Goal: Contribute content: Contribute content

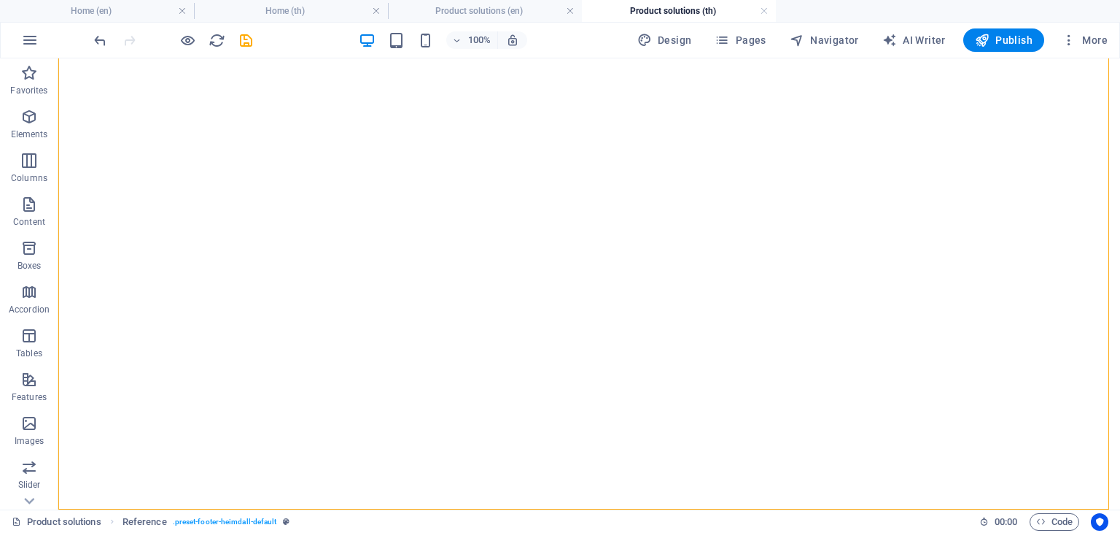
click at [452, 9] on h4 "Product solutions (en)" at bounding box center [485, 11] width 194 height 16
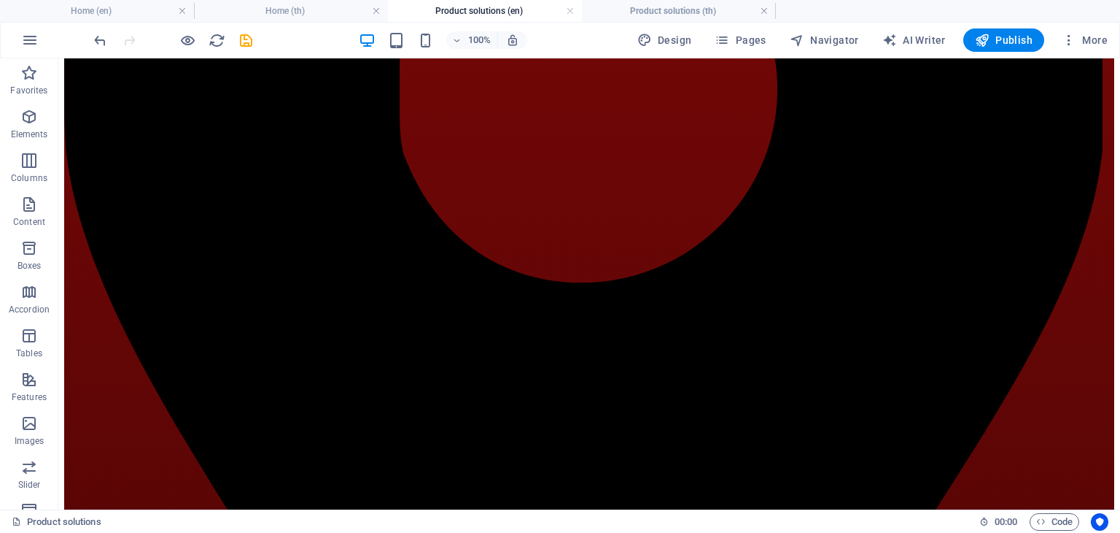
scroll to position [4638, 0]
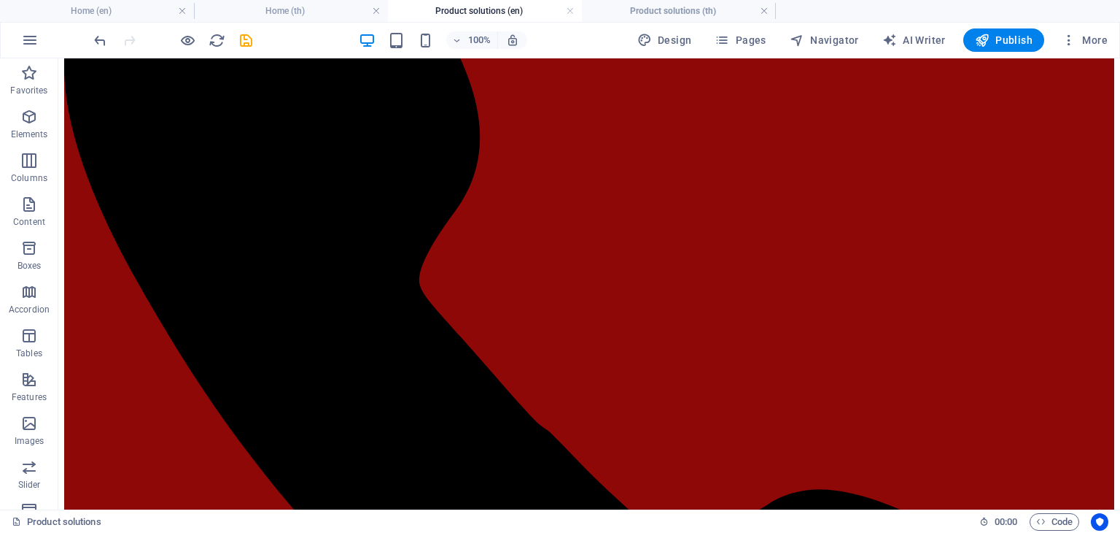
scroll to position [1921, 0]
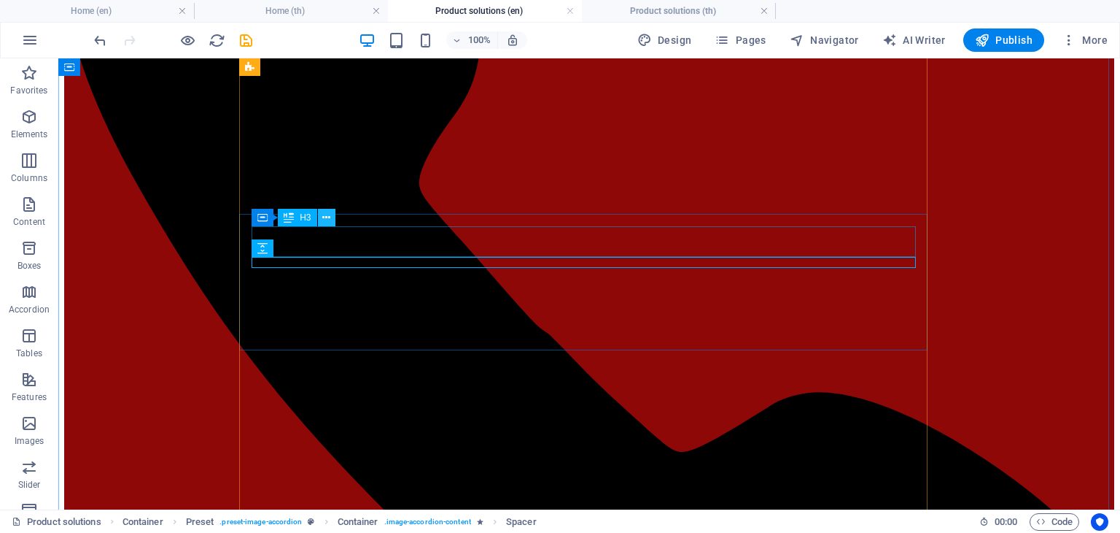
click at [324, 218] on icon at bounding box center [326, 217] width 8 height 15
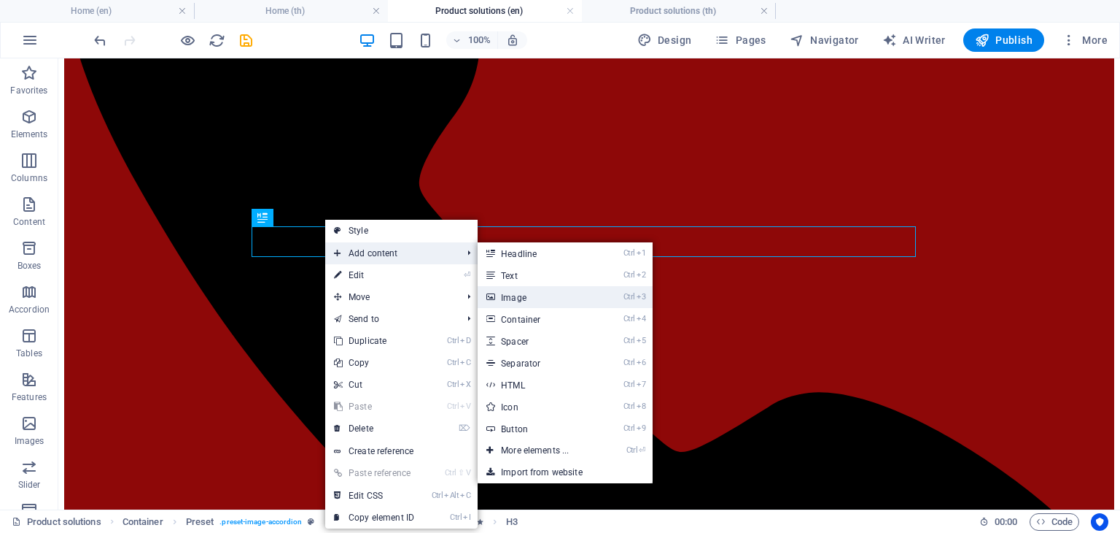
click at [539, 289] on link "Ctrl 3 Image" at bounding box center [538, 297] width 120 height 22
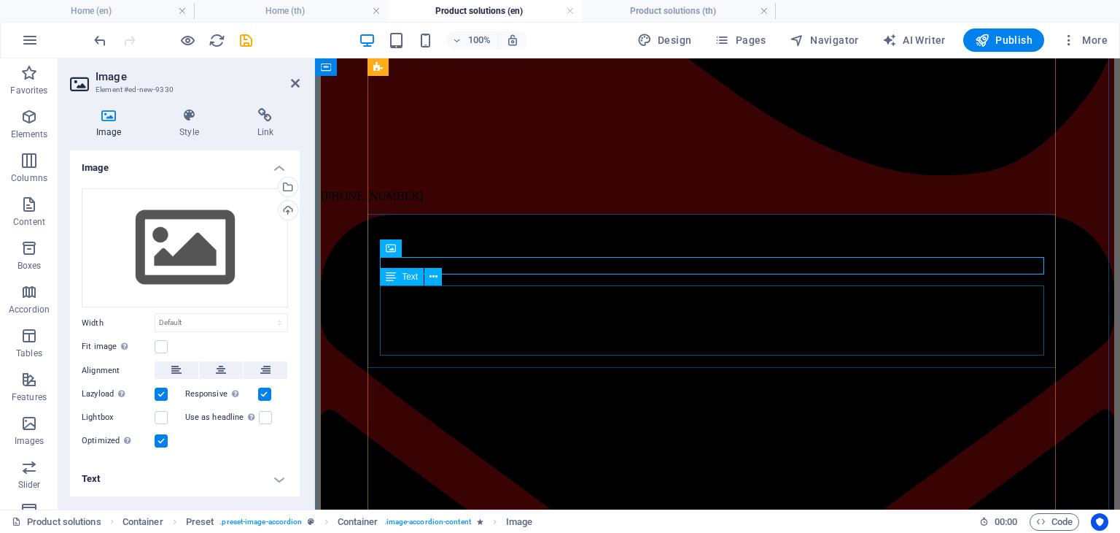
scroll to position [1938, 0]
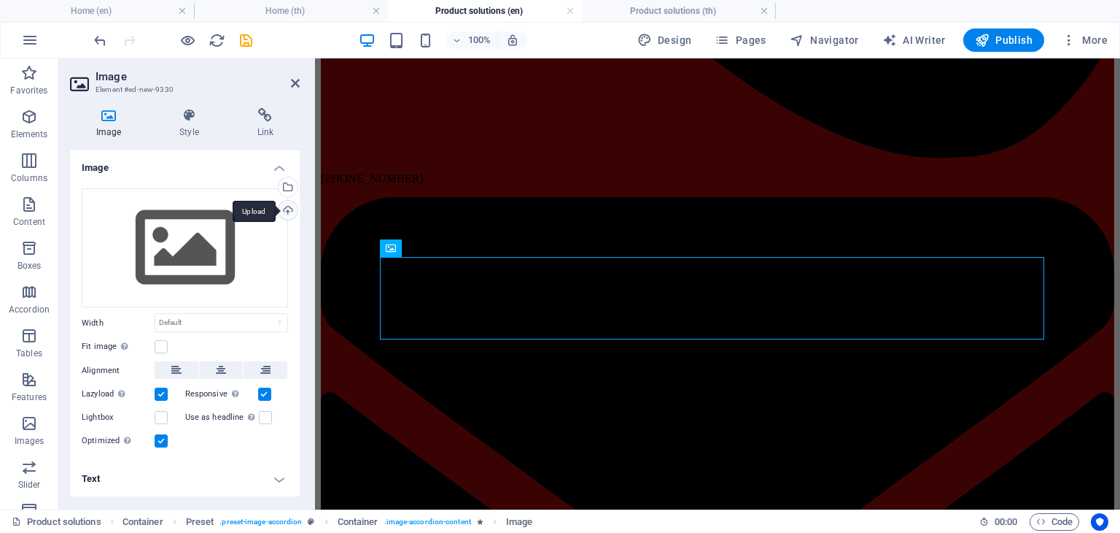
click at [291, 208] on div "Upload" at bounding box center [287, 212] width 22 height 22
click at [289, 208] on div "Upload" at bounding box center [287, 212] width 22 height 22
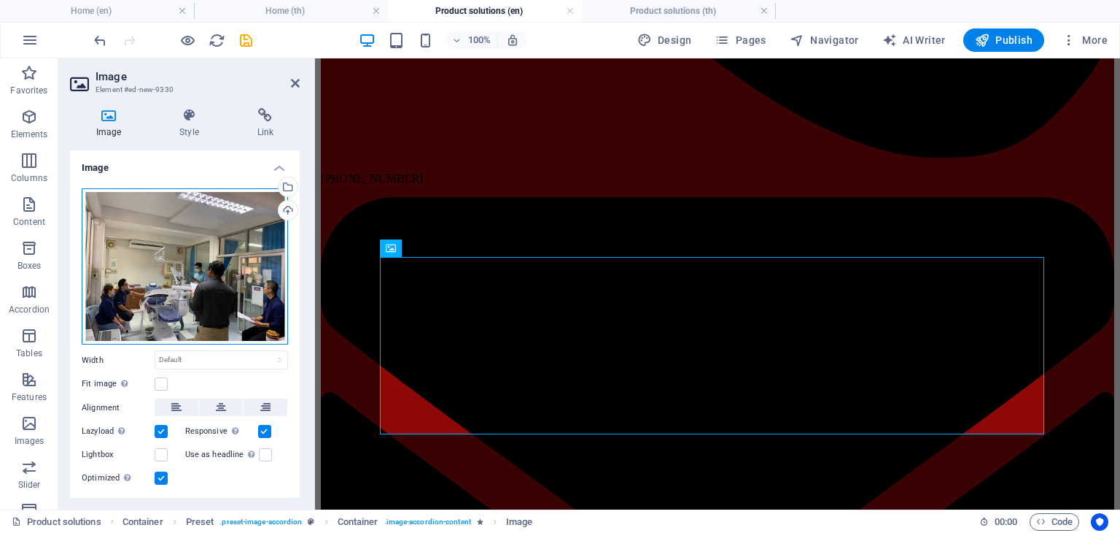
click at [170, 238] on div "Drag files here, click to choose files or select files from Files or our free s…" at bounding box center [185, 266] width 206 height 157
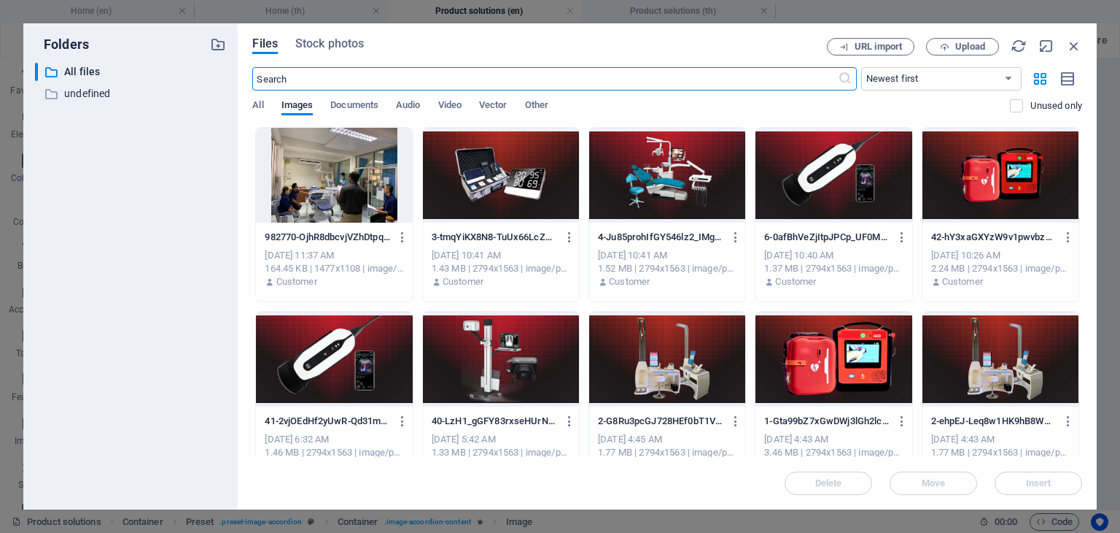
click at [368, 166] on div at bounding box center [334, 175] width 156 height 95
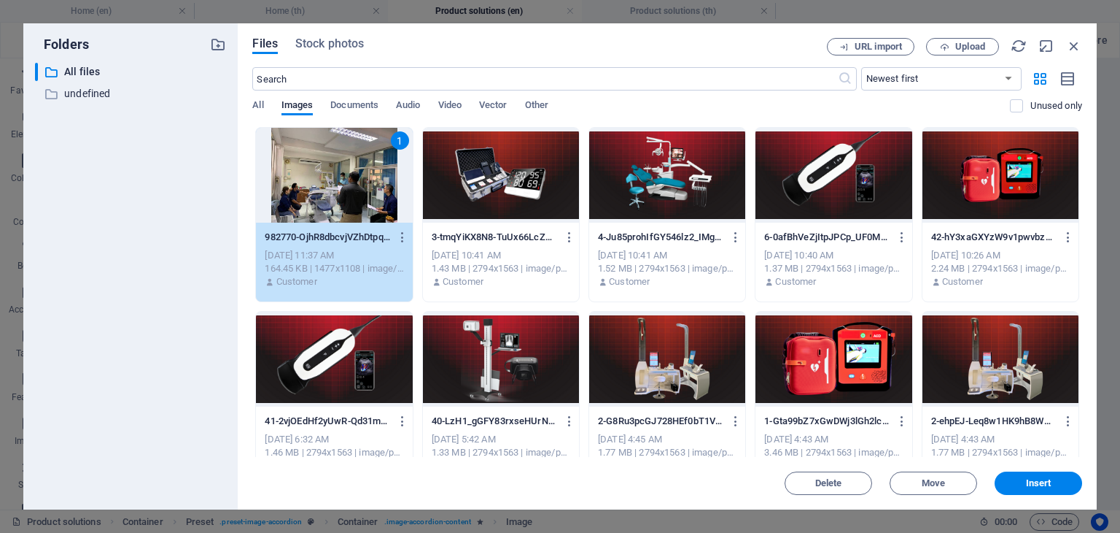
click at [368, 166] on div "1" at bounding box center [334, 175] width 156 height 95
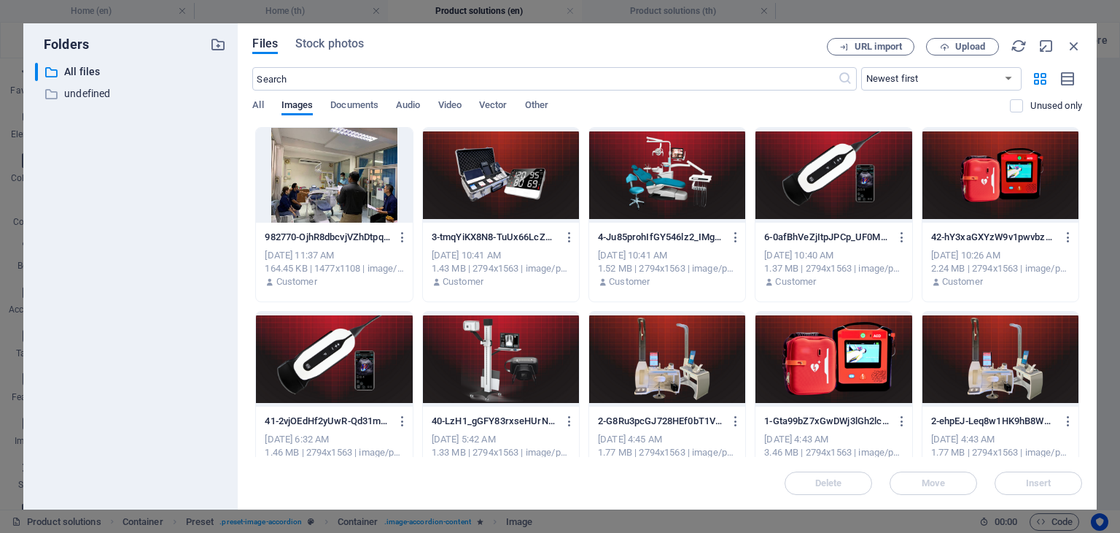
click at [368, 166] on div at bounding box center [334, 175] width 156 height 95
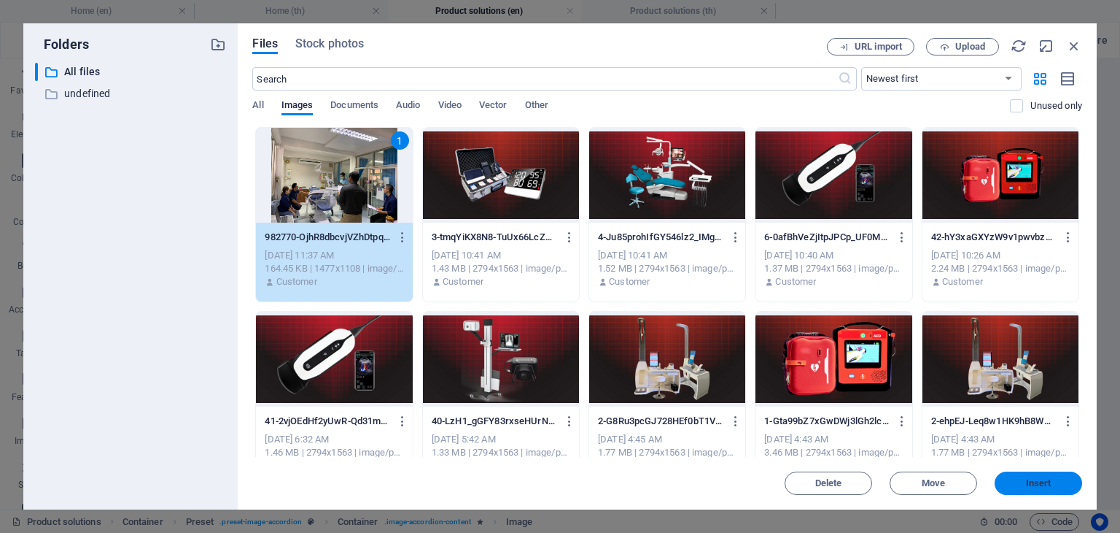
click at [1011, 476] on button "Insert" at bounding box center [1039, 482] width 88 height 23
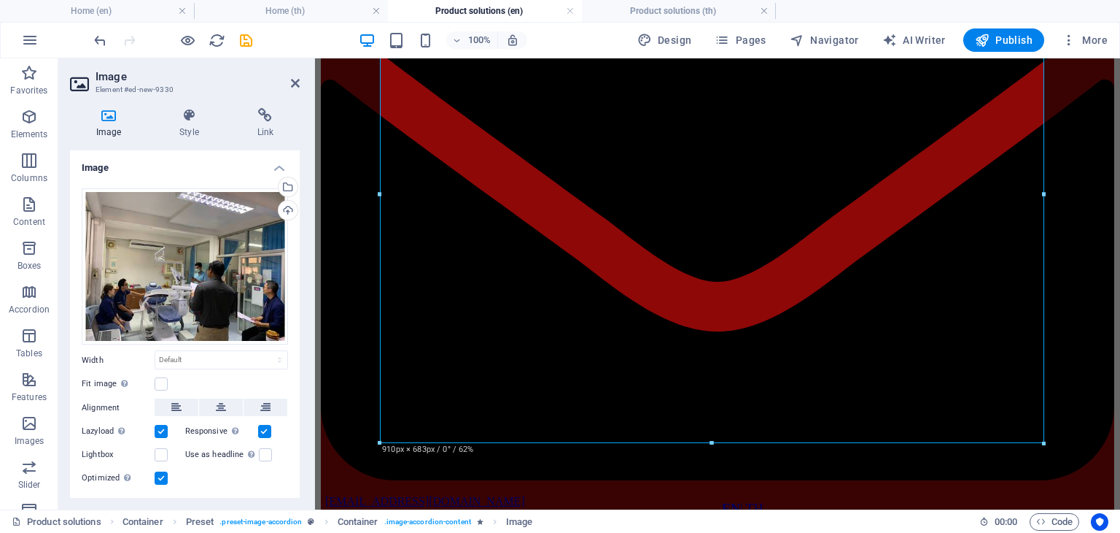
scroll to position [2238, 0]
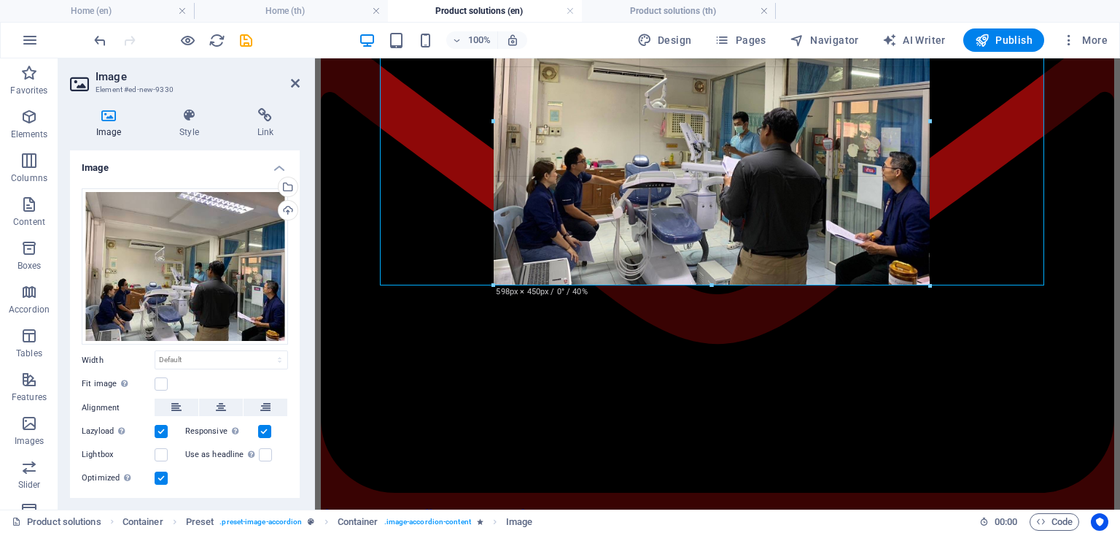
drag, startPoint x: 1045, startPoint y: 457, endPoint x: 813, endPoint y: 290, distance: 285.9
type input "598"
select select "px"
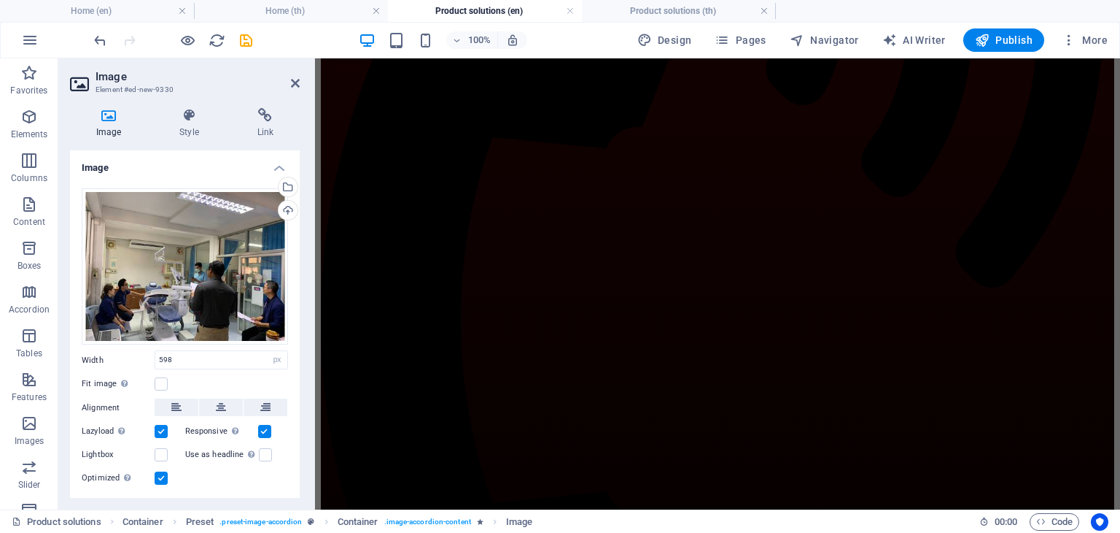
scroll to position [4849, 0]
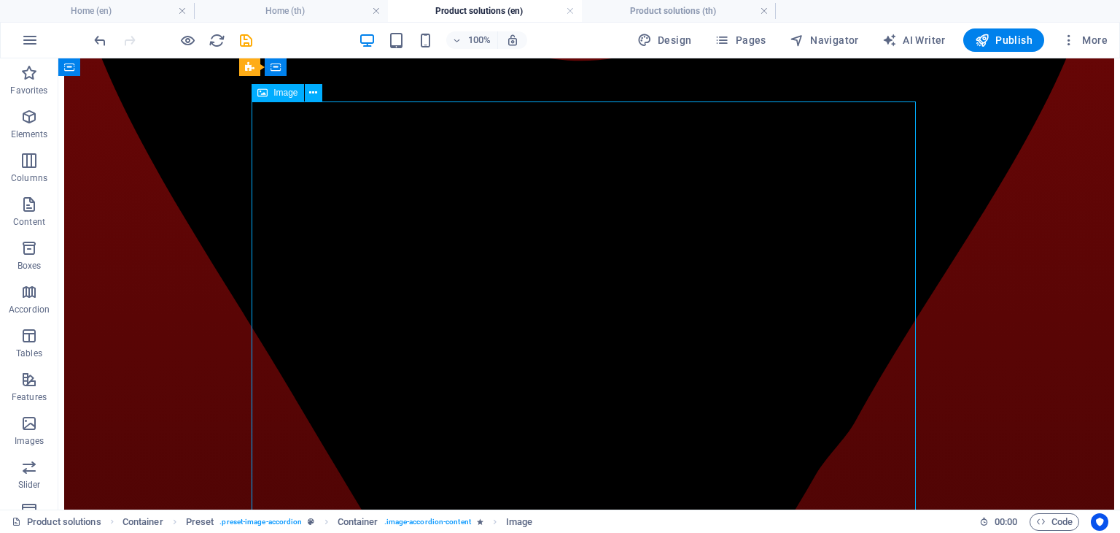
select select "px"
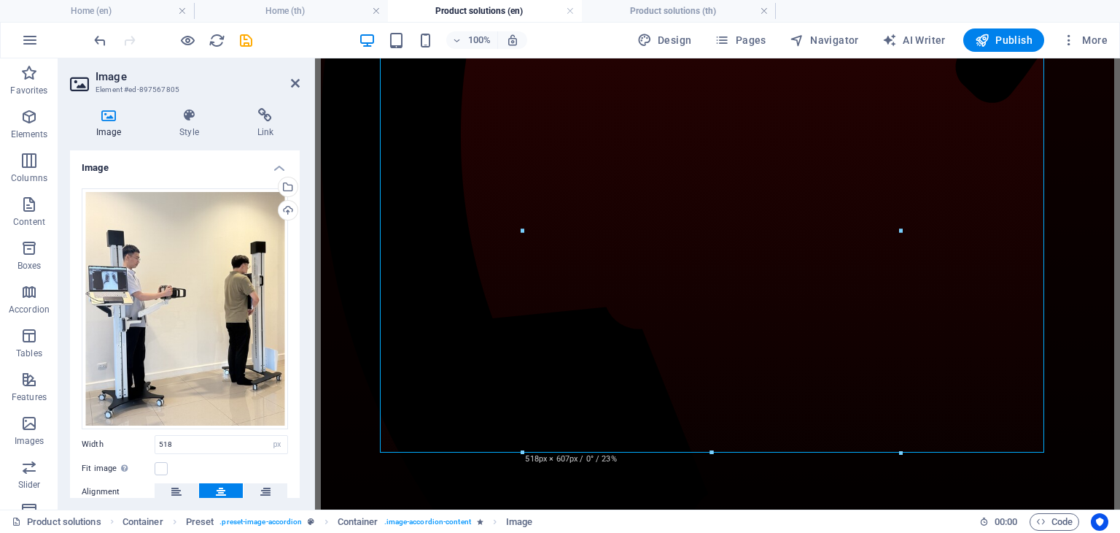
scroll to position [4998, 0]
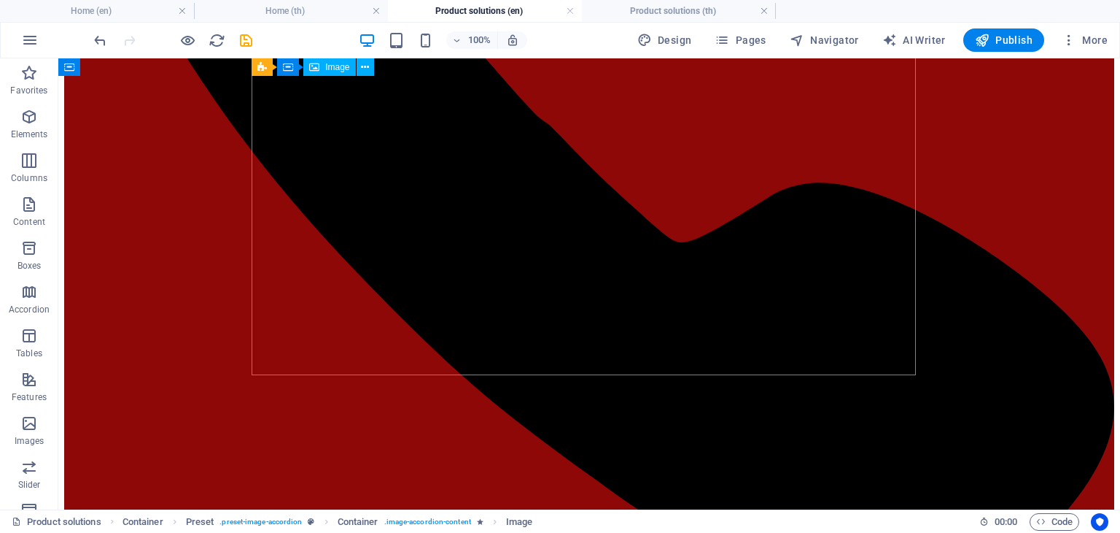
select select "px"
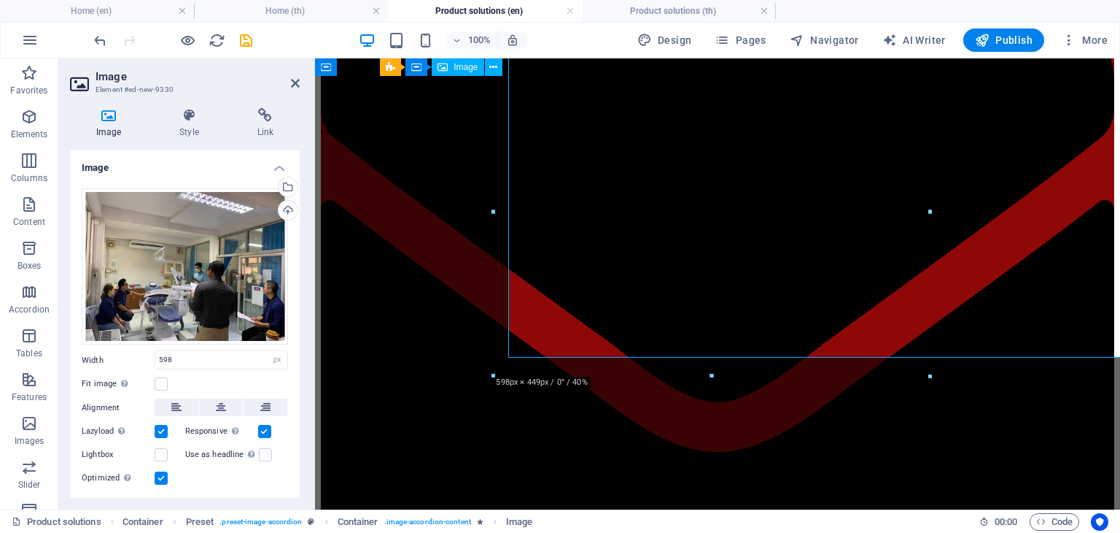
scroll to position [2148, 0]
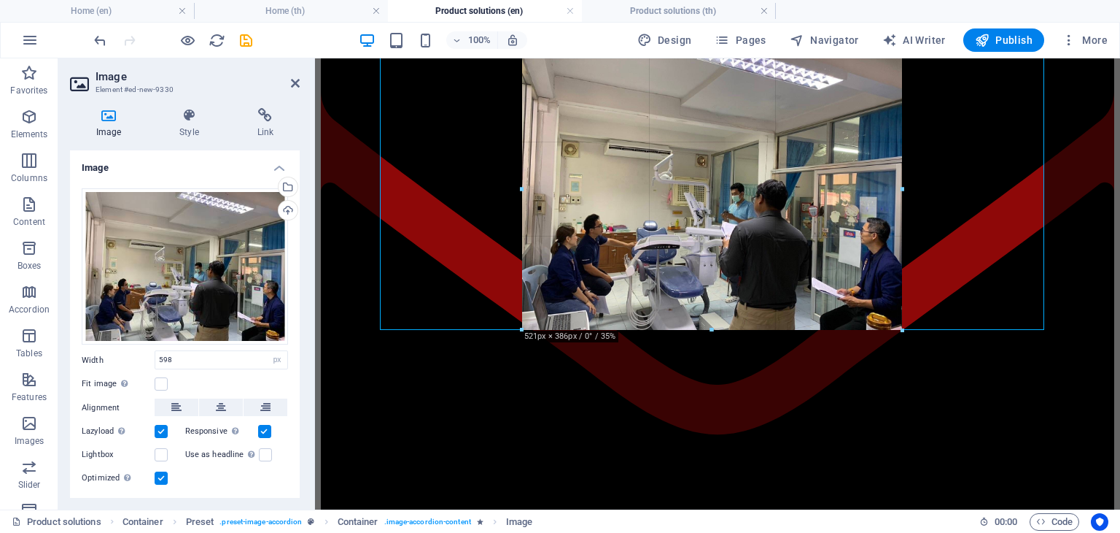
drag, startPoint x: 932, startPoint y: 371, endPoint x: 561, endPoint y: 202, distance: 407.4
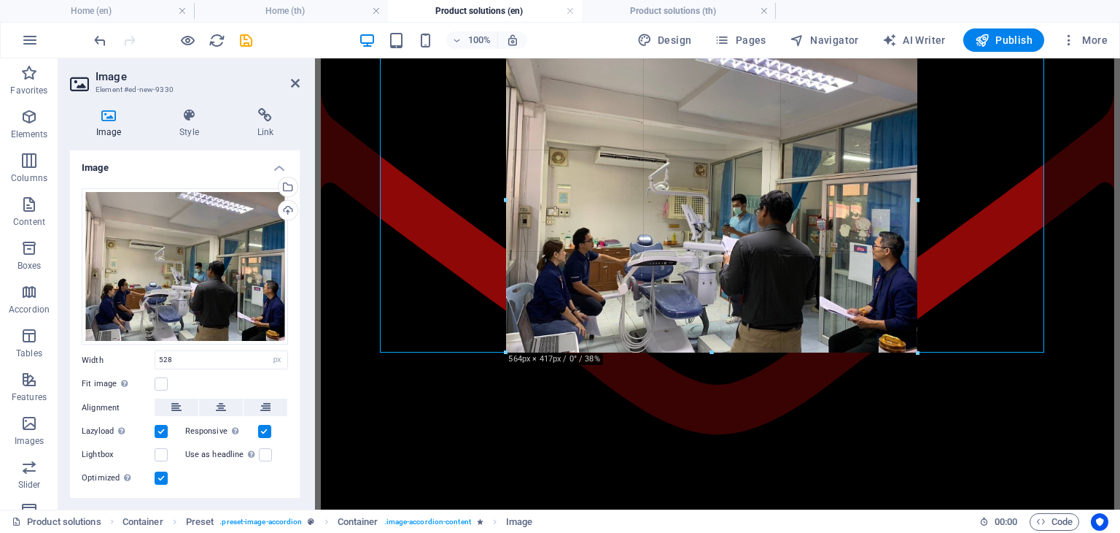
drag, startPoint x: 904, startPoint y: 188, endPoint x: 925, endPoint y: 193, distance: 21.8
type input "557"
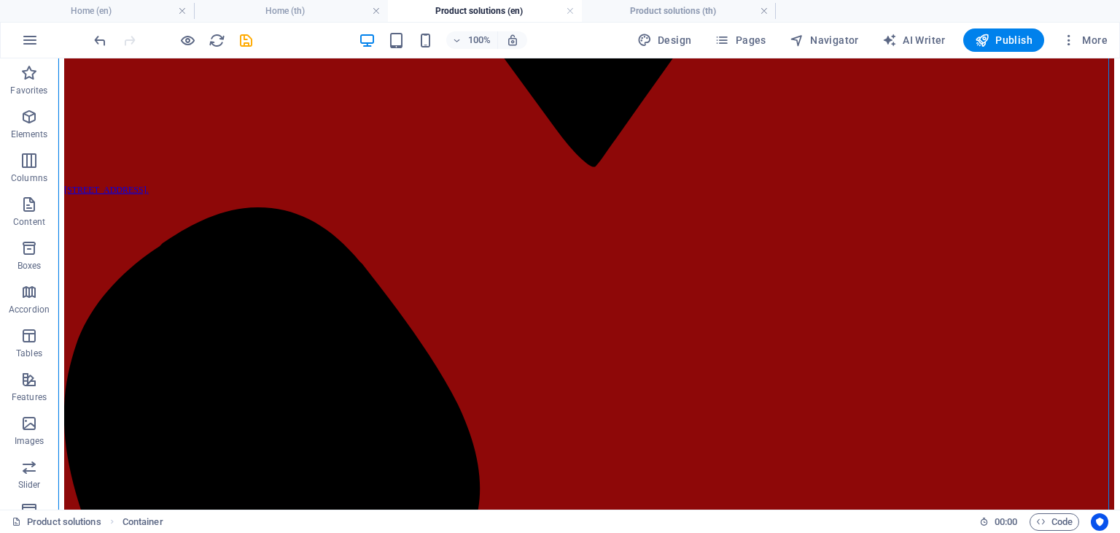
scroll to position [2121, 0]
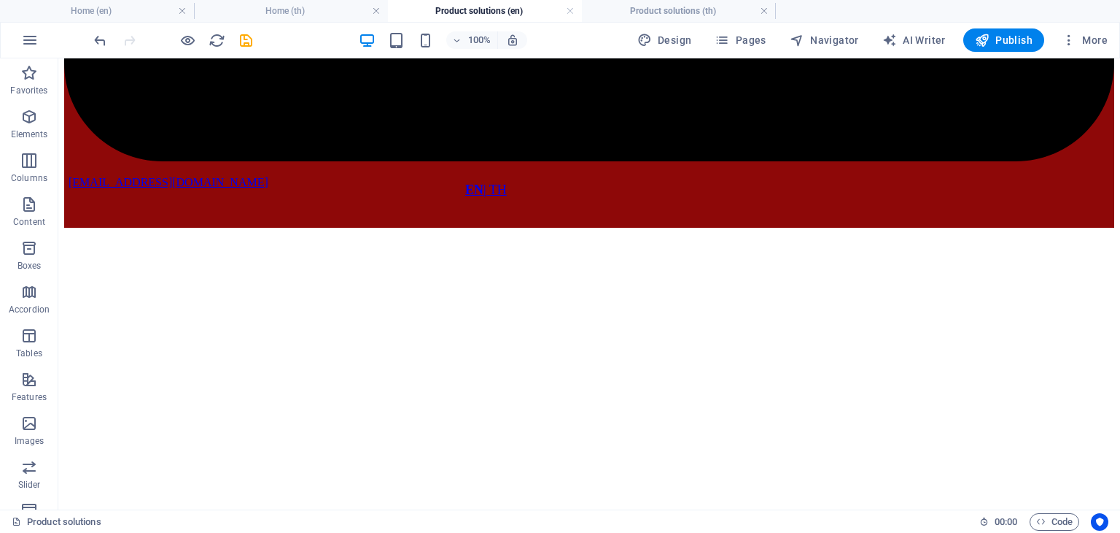
scroll to position [3429, 0]
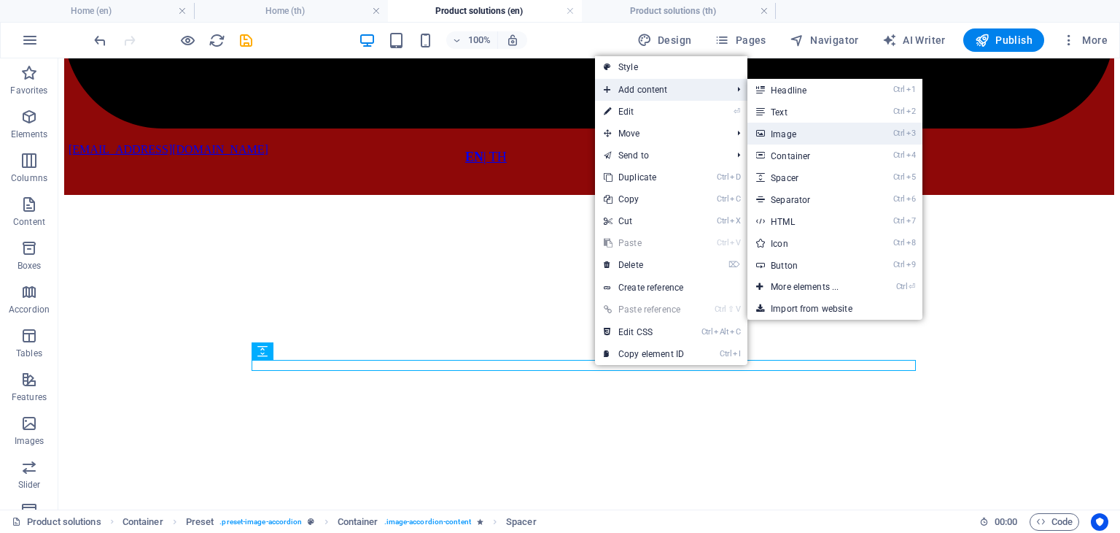
click at [803, 135] on link "Ctrl 3 Image" at bounding box center [808, 134] width 120 height 22
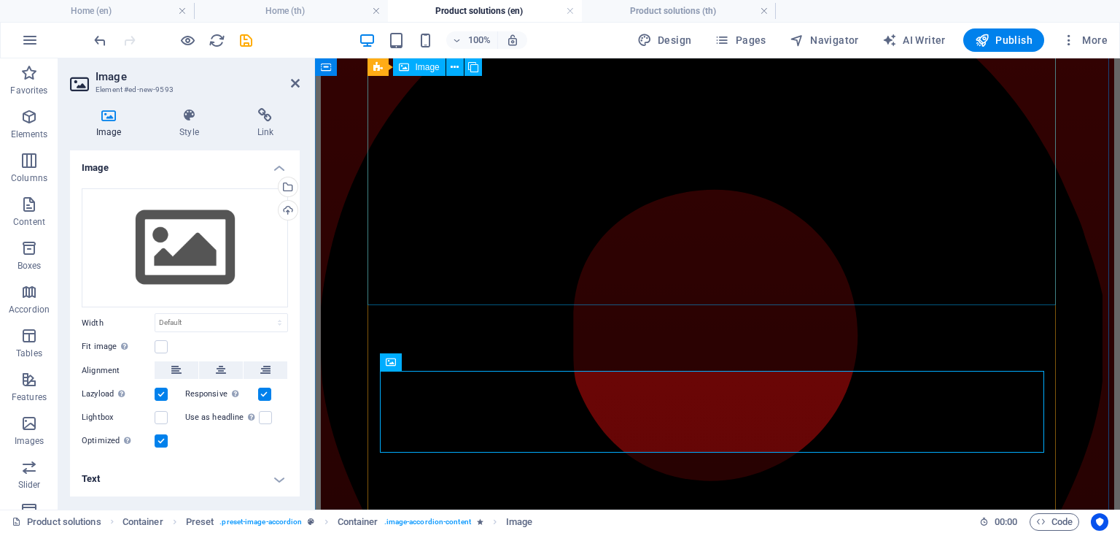
scroll to position [3447, 0]
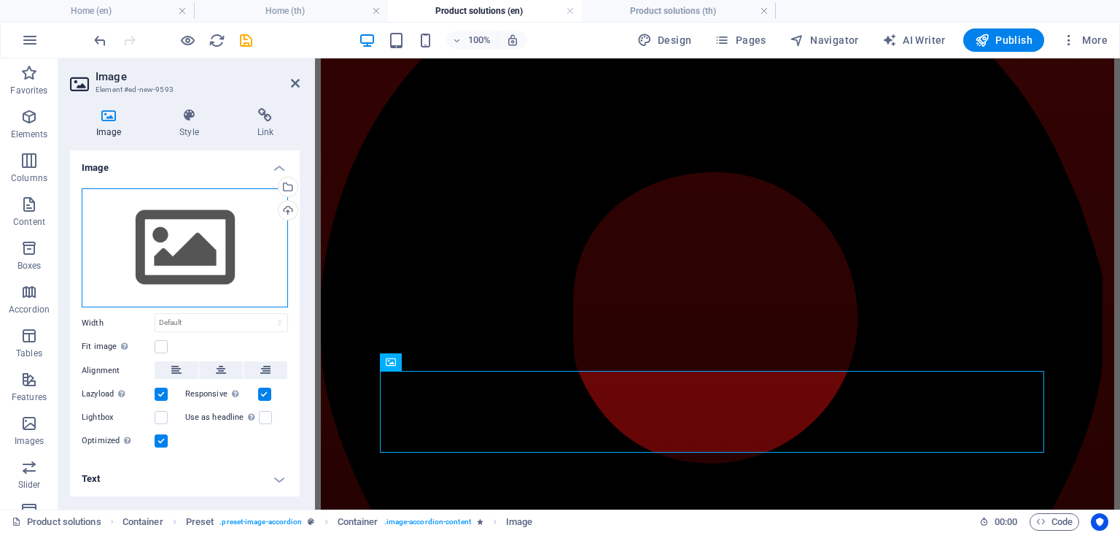
click at [266, 239] on div "Drag files here, click to choose files or select files from Files or our free s…" at bounding box center [185, 248] width 206 height 120
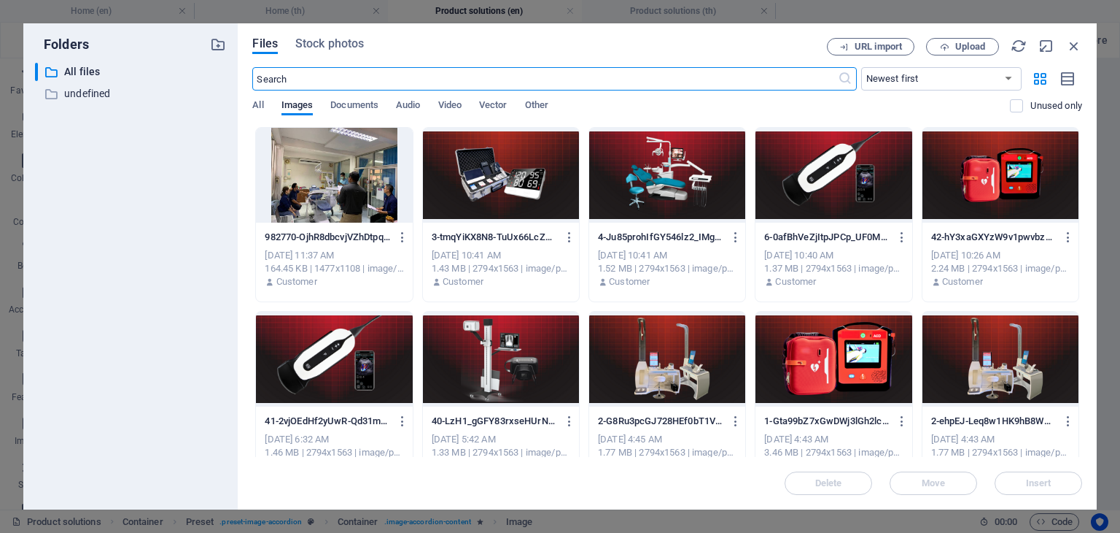
click at [306, 187] on div at bounding box center [334, 175] width 156 height 95
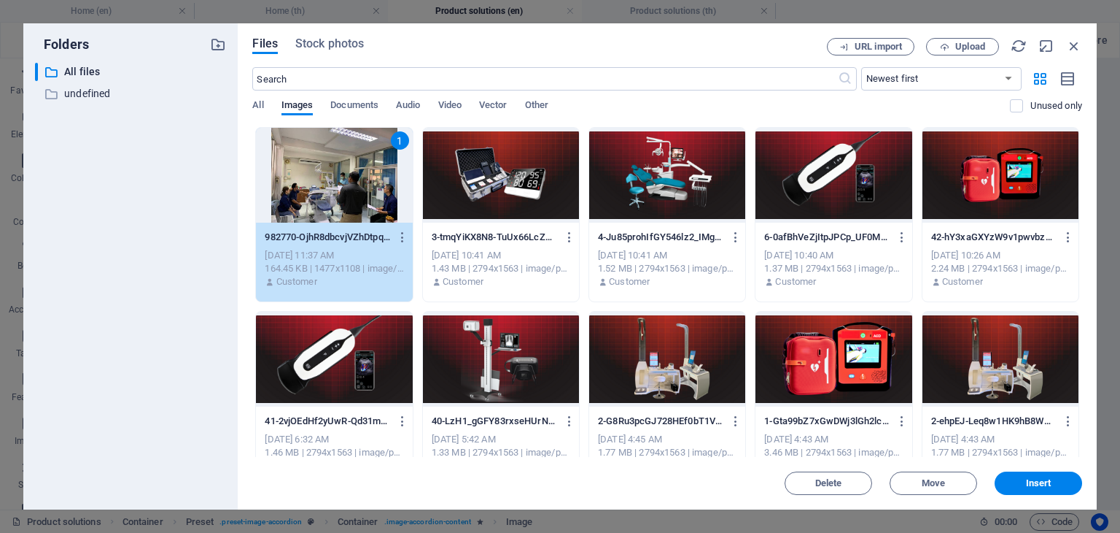
click at [306, 187] on div "1" at bounding box center [334, 175] width 156 height 95
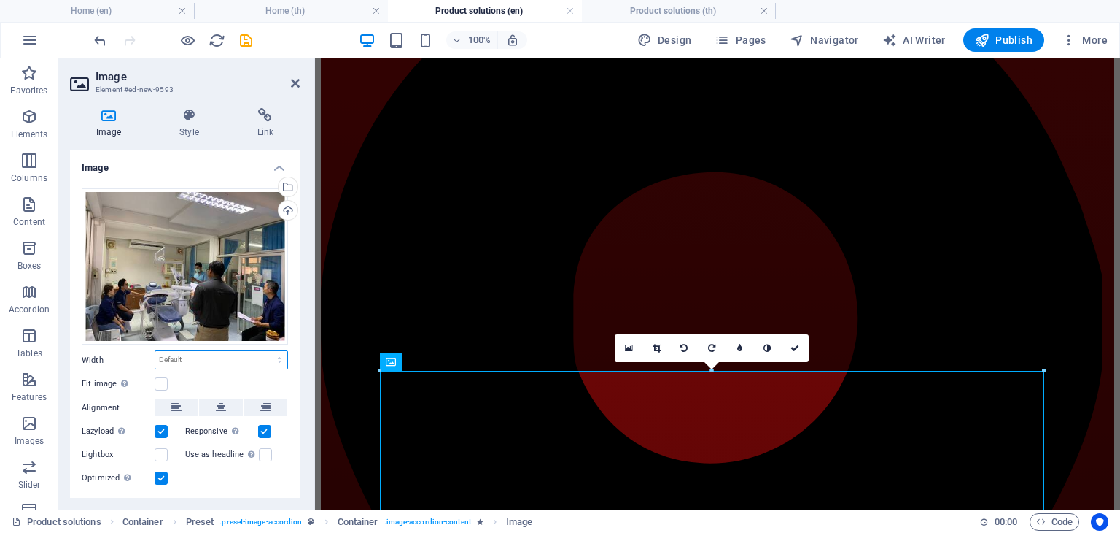
click at [184, 357] on select "Default auto px rem % em vh vw" at bounding box center [221, 360] width 132 height 18
click at [187, 358] on select "Default auto px rem % em vh vw" at bounding box center [221, 360] width 132 height 18
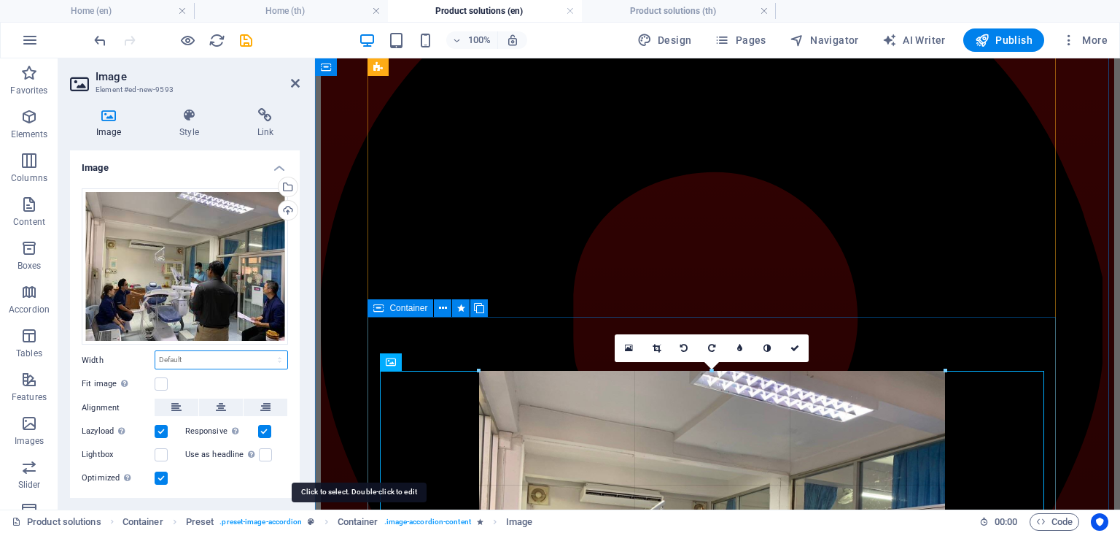
drag, startPoint x: 1042, startPoint y: 370, endPoint x: 330, endPoint y: 526, distance: 729.6
type input "640"
select select "px"
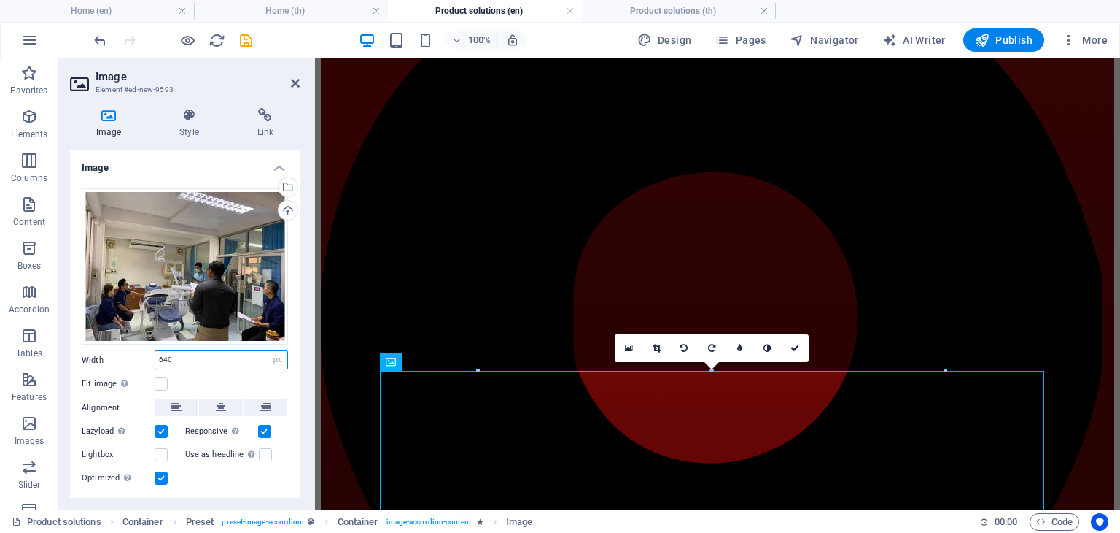
click at [217, 363] on input "640" at bounding box center [221, 360] width 132 height 18
type input "6"
type input "600"
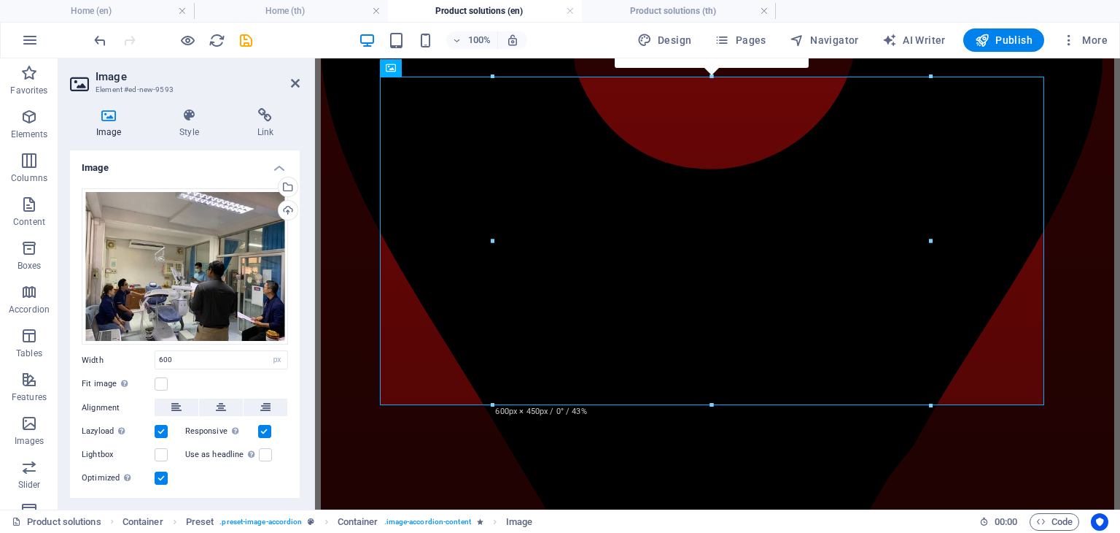
scroll to position [3776, 0]
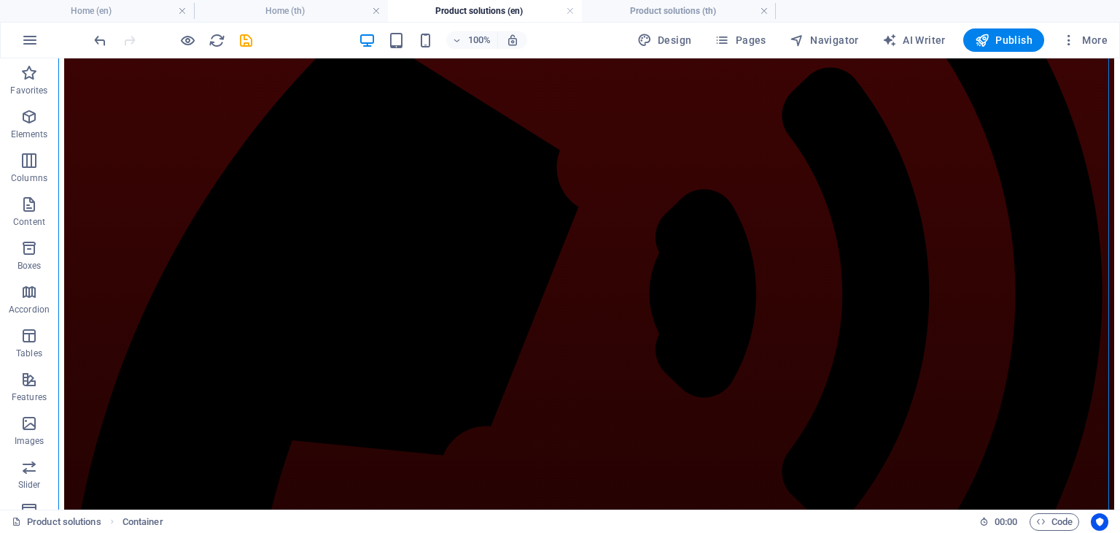
scroll to position [5819, 0]
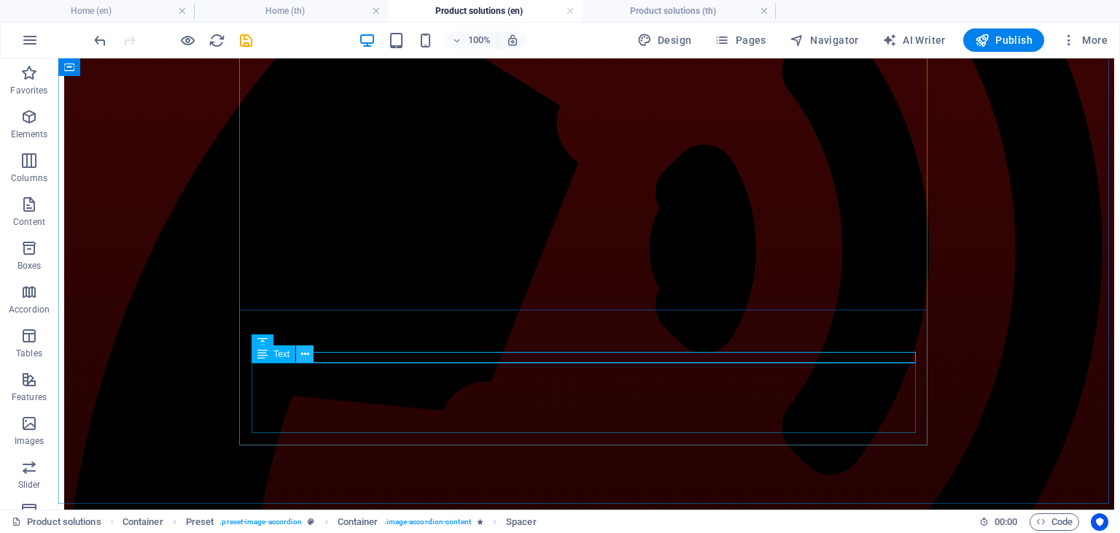
click at [308, 352] on icon at bounding box center [305, 353] width 8 height 15
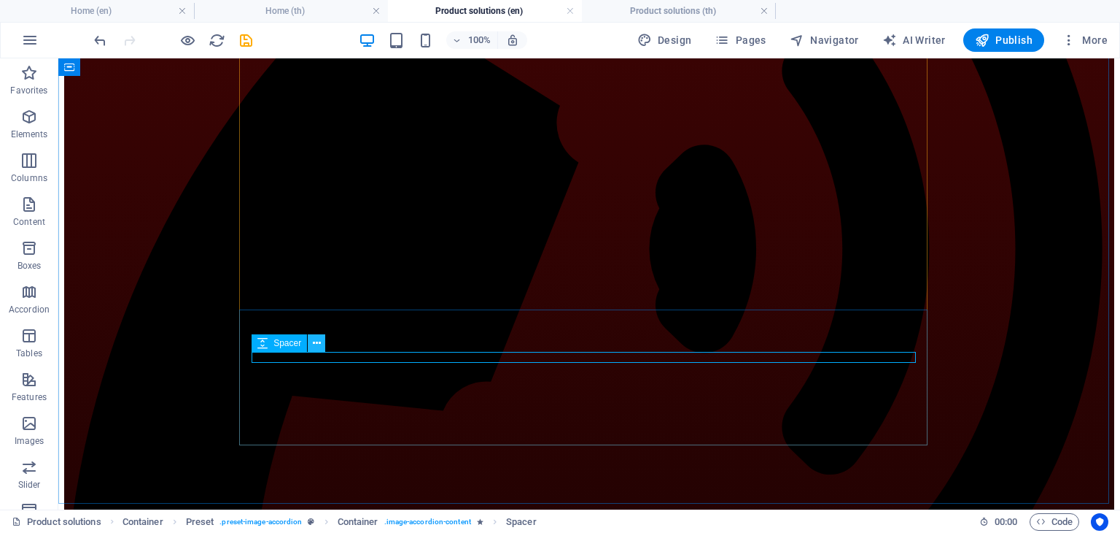
click at [317, 343] on icon at bounding box center [317, 343] width 8 height 15
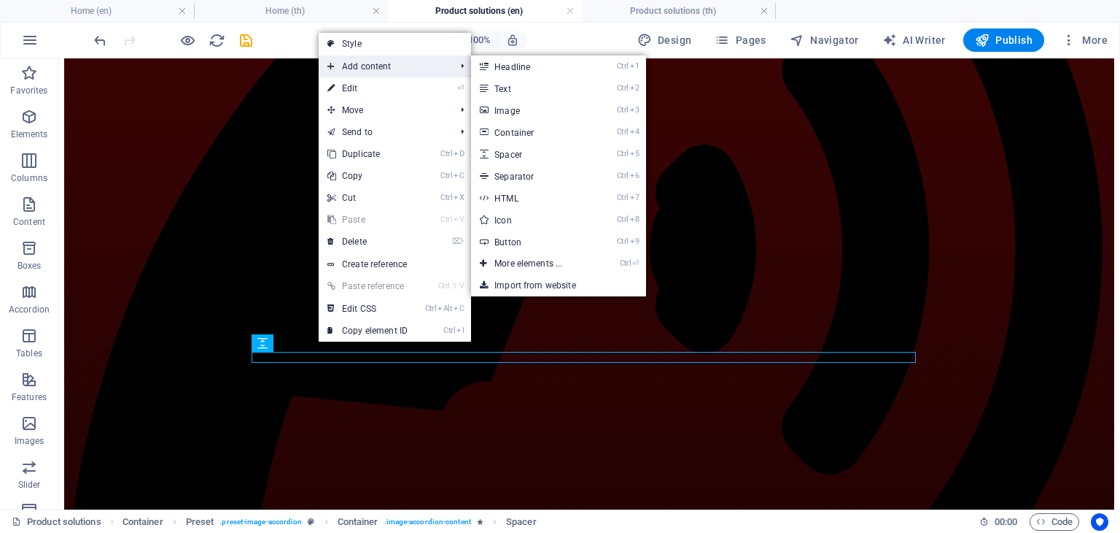
click at [396, 65] on span "Add content" at bounding box center [384, 66] width 131 height 22
click at [516, 103] on link "Ctrl 3 Image" at bounding box center [531, 110] width 120 height 22
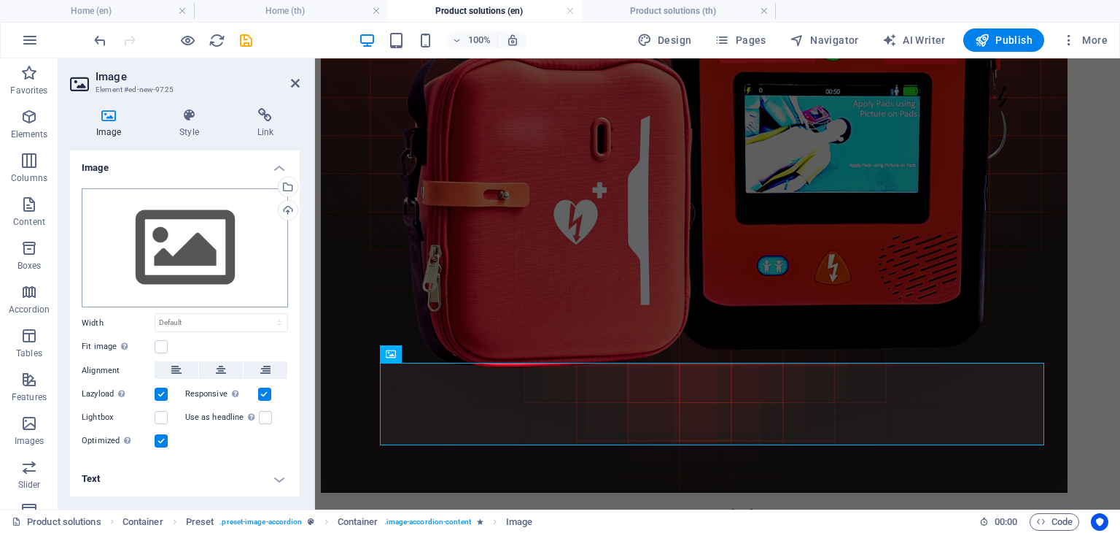
scroll to position [5836, 0]
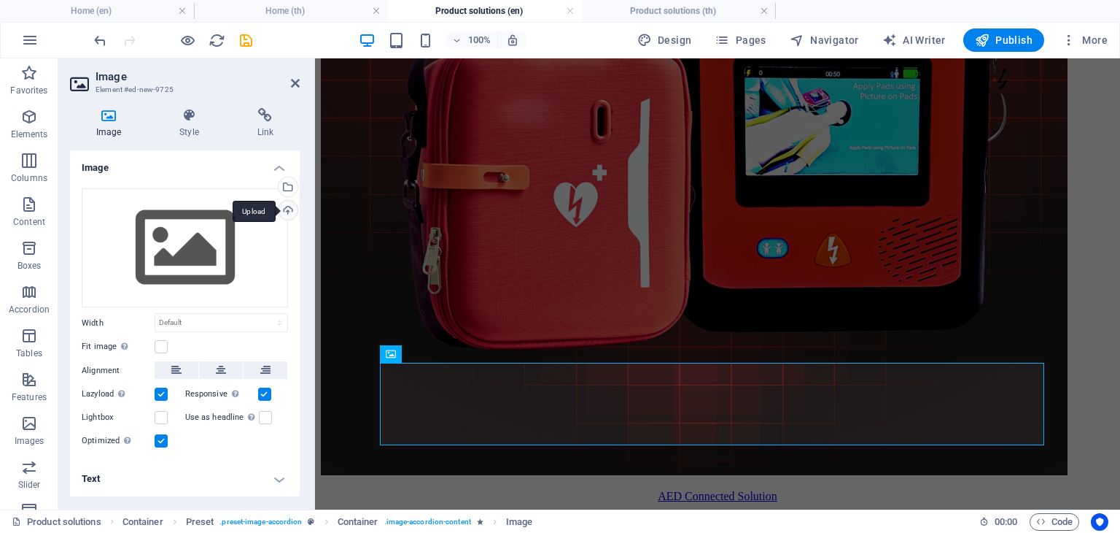
click at [288, 213] on div "Upload" at bounding box center [287, 212] width 22 height 22
click at [255, 258] on div "Drag files here, click to choose files or select files from Files or our free s…" at bounding box center [185, 248] width 206 height 120
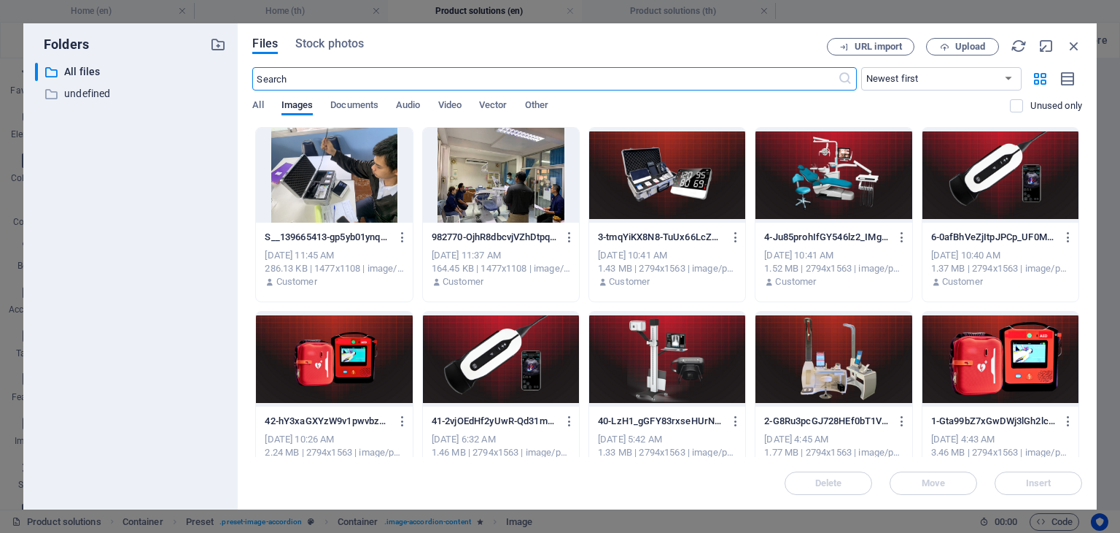
click at [355, 195] on div at bounding box center [334, 175] width 156 height 95
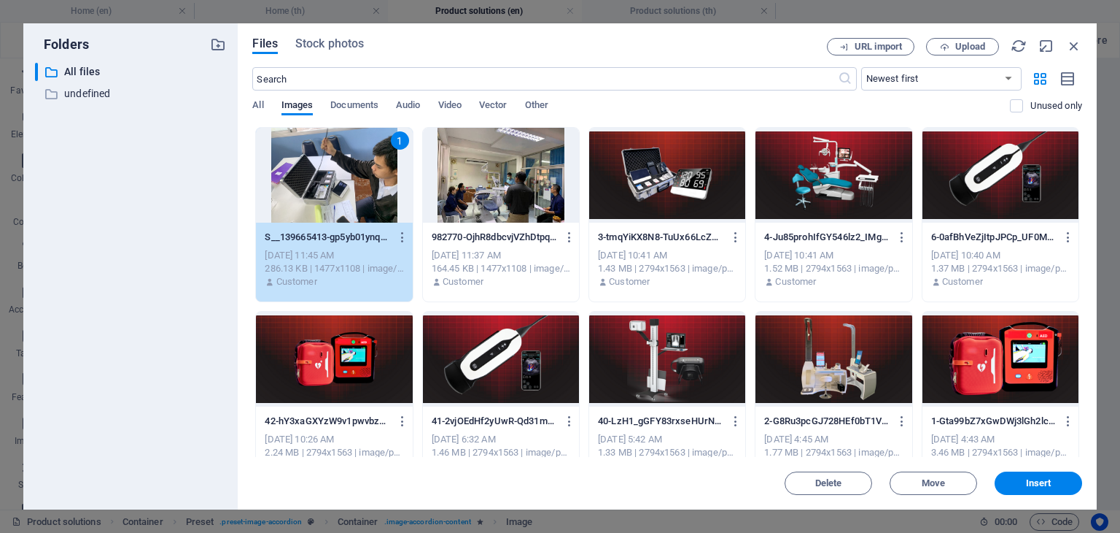
click at [355, 195] on div "1" at bounding box center [334, 175] width 156 height 95
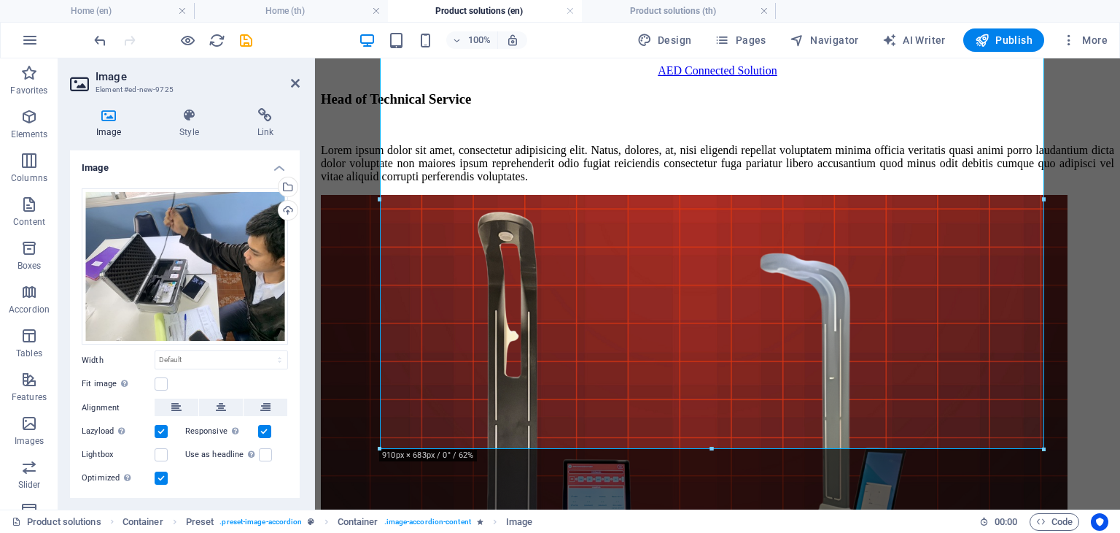
scroll to position [6286, 0]
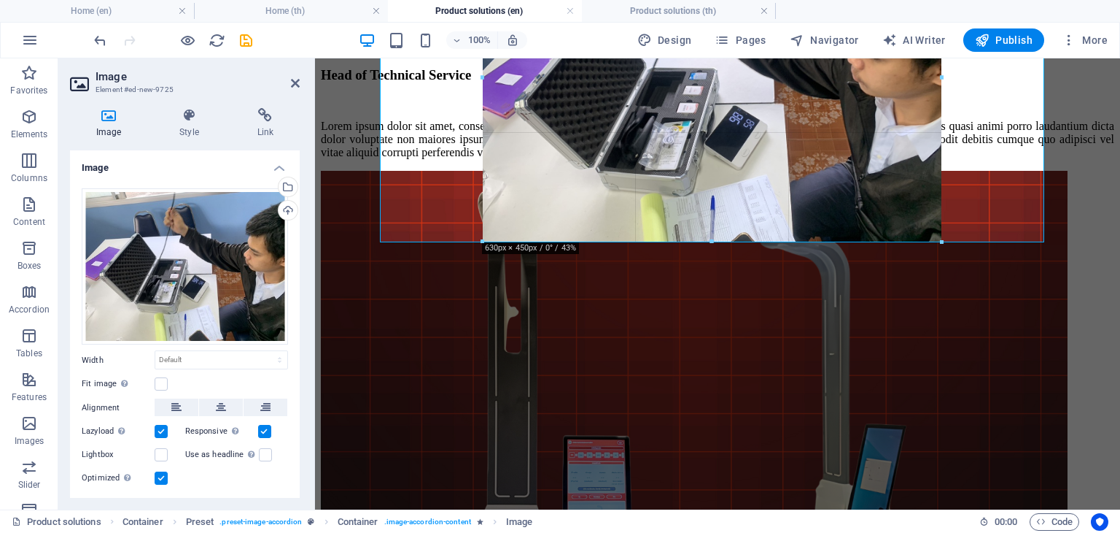
drag, startPoint x: 1047, startPoint y: 412, endPoint x: 610, endPoint y: 242, distance: 468.8
type input "630"
select select "px"
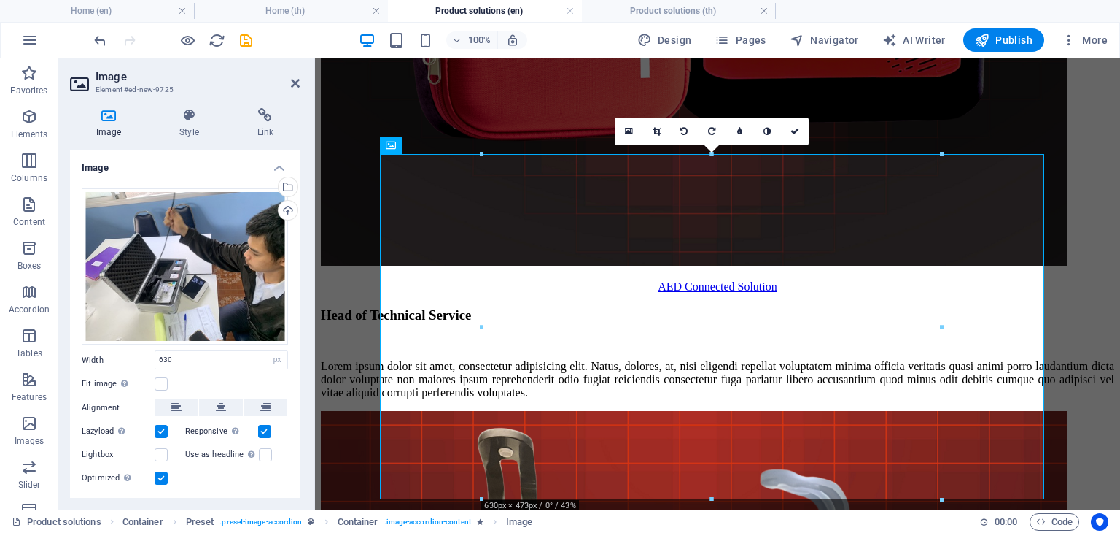
scroll to position [6057, 0]
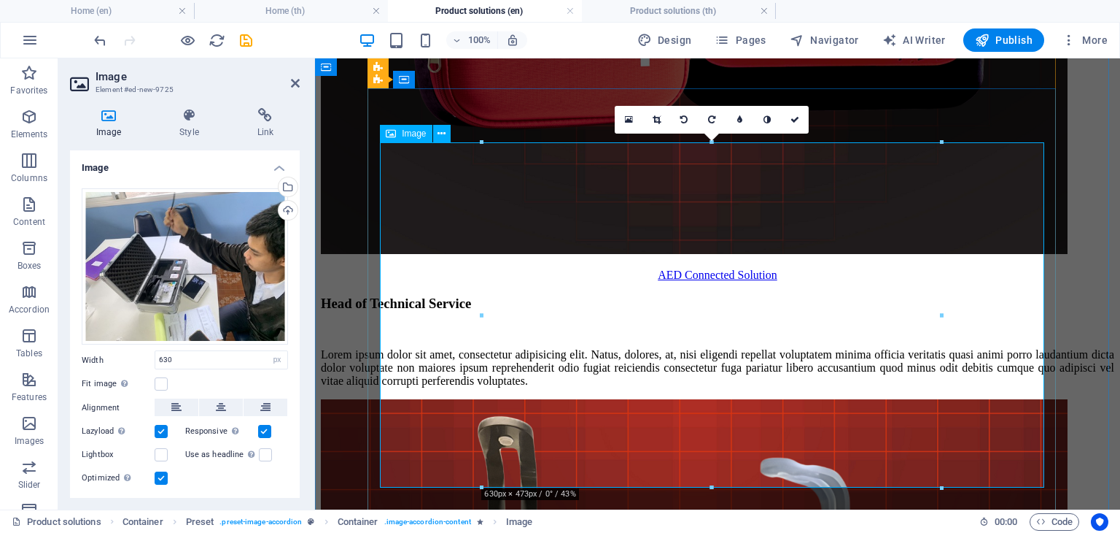
click at [236, 357] on input "630" at bounding box center [221, 360] width 132 height 18
type input "6"
type input "600"
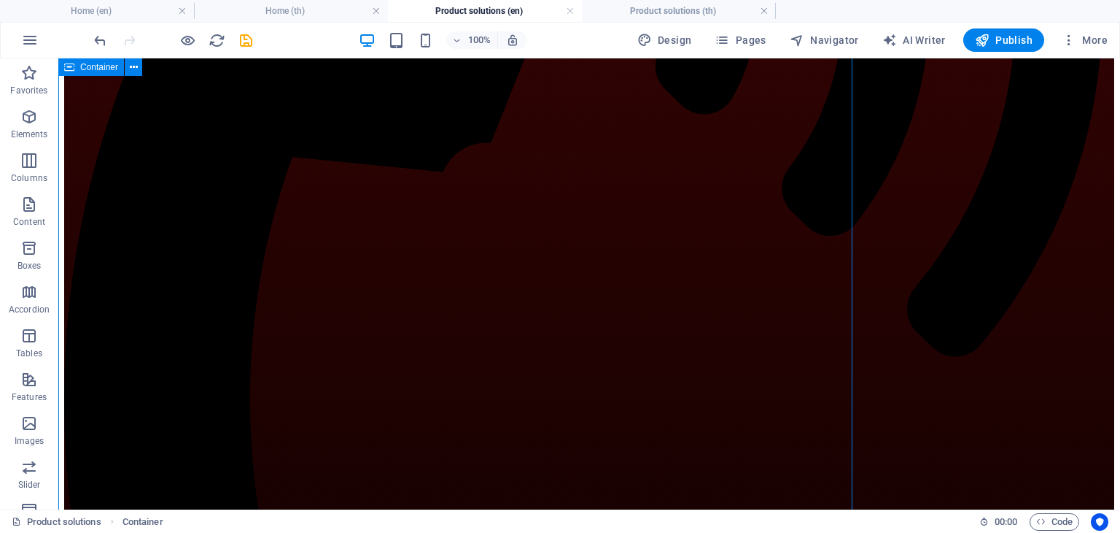
scroll to position [6040, 0]
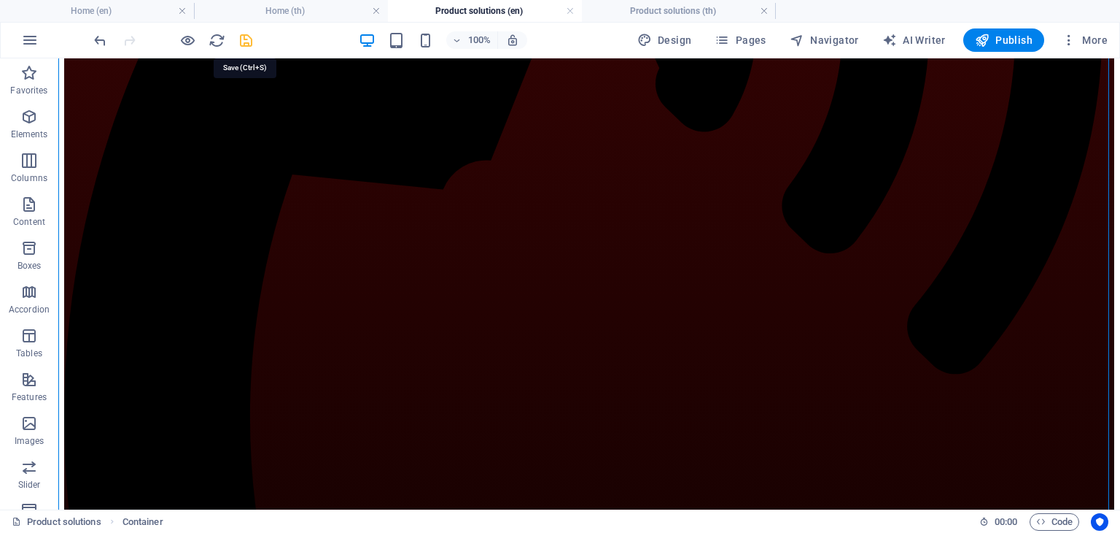
click at [246, 44] on icon "save" at bounding box center [246, 40] width 17 height 17
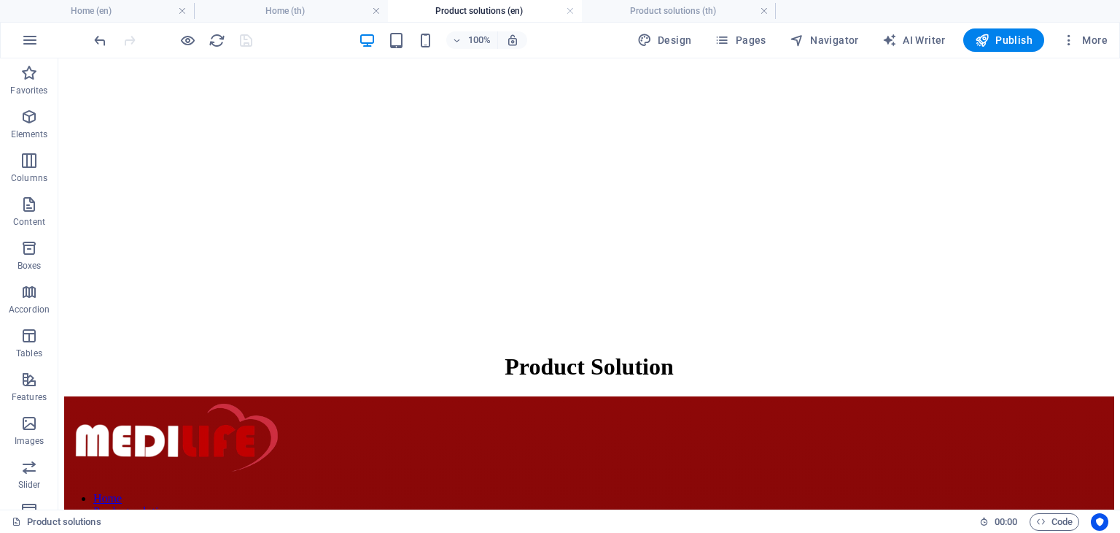
scroll to position [3654, 0]
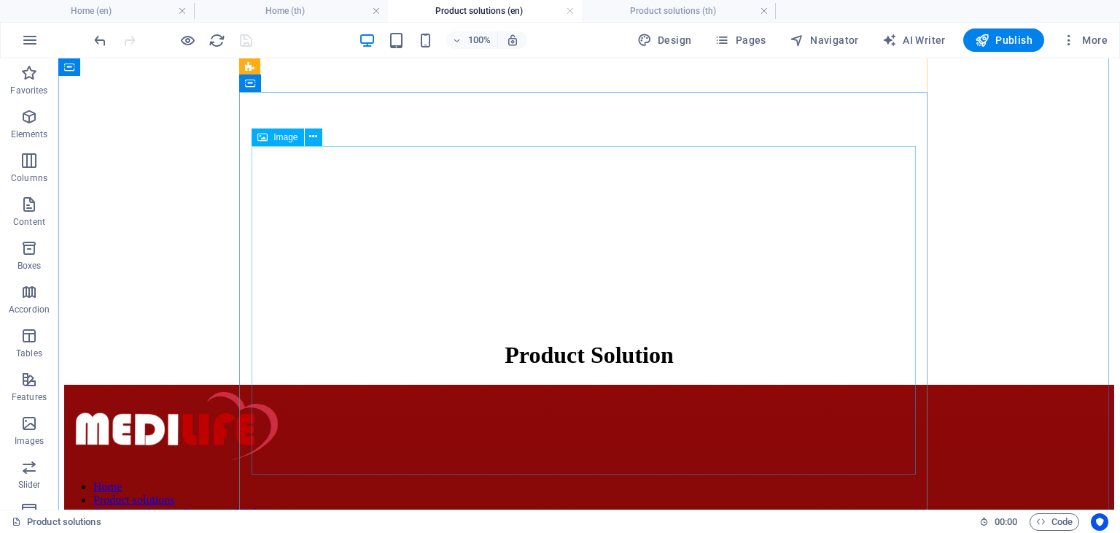
select select "px"
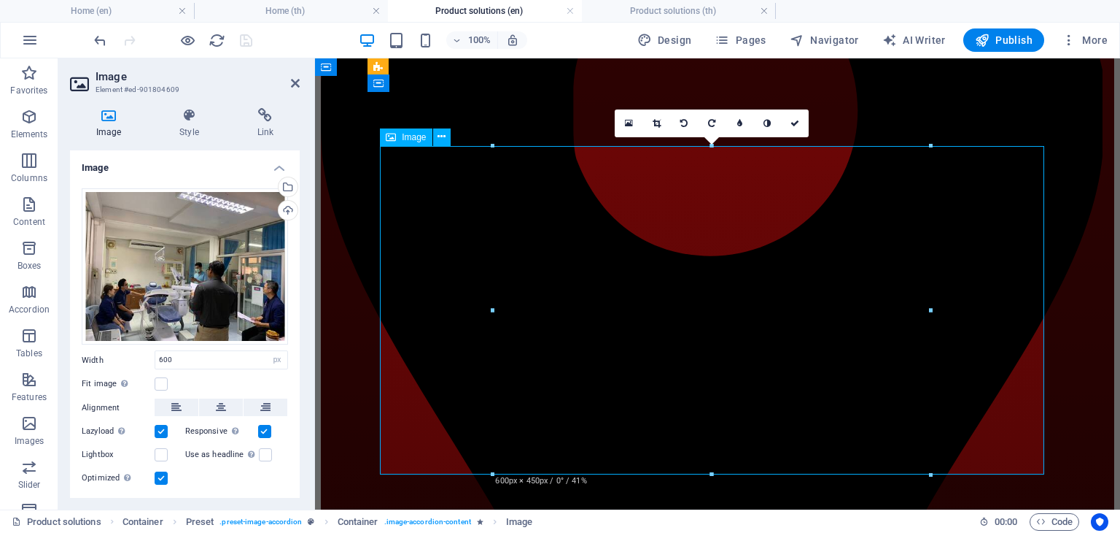
scroll to position [3671, 0]
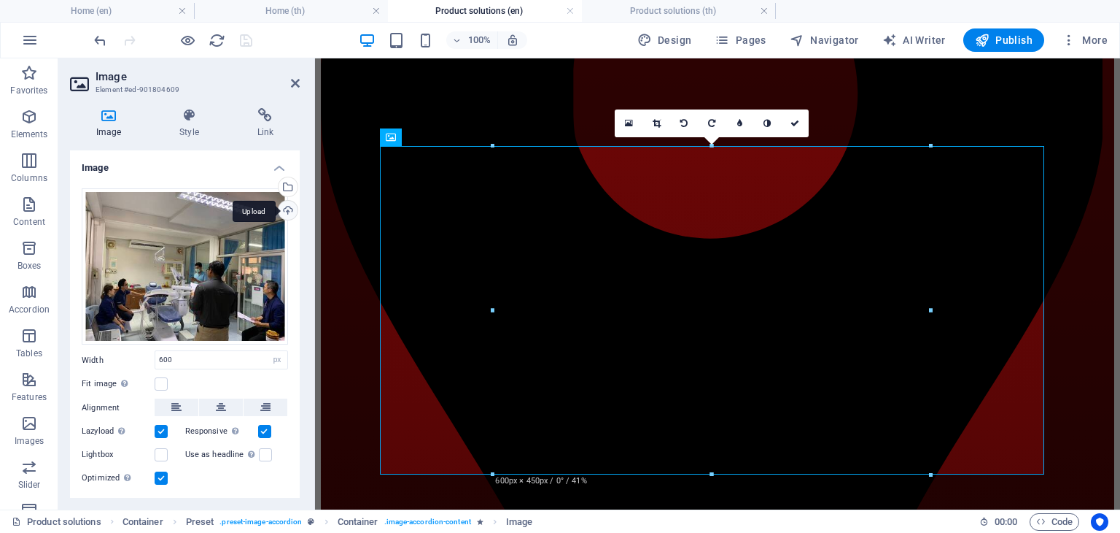
click at [280, 209] on div "Upload" at bounding box center [287, 212] width 22 height 22
click at [263, 248] on div "Drag files here, click to choose files or select files from Files or our free s…" at bounding box center [185, 266] width 206 height 157
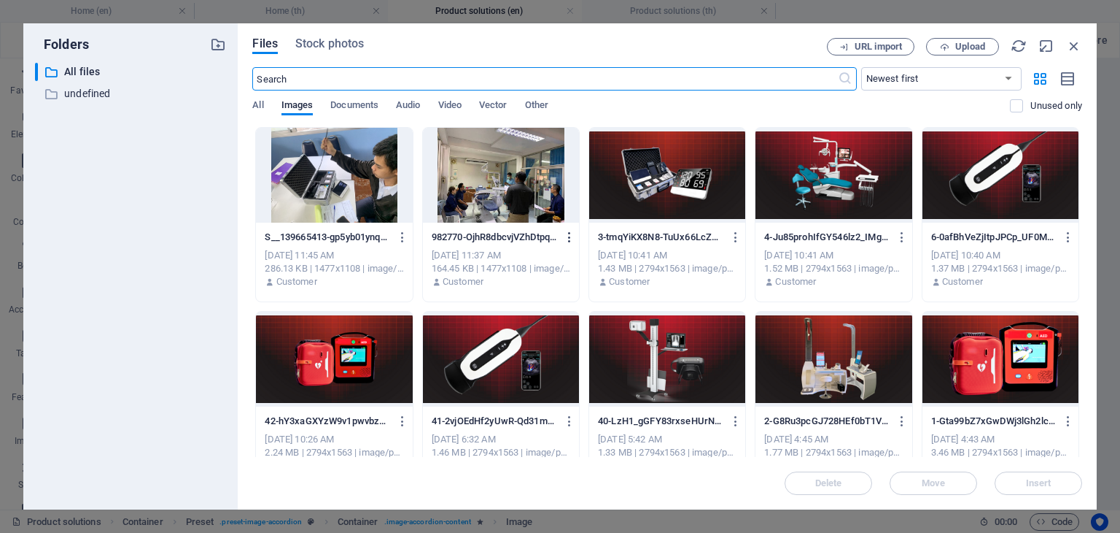
click at [569, 231] on icon "button" at bounding box center [570, 237] width 14 height 13
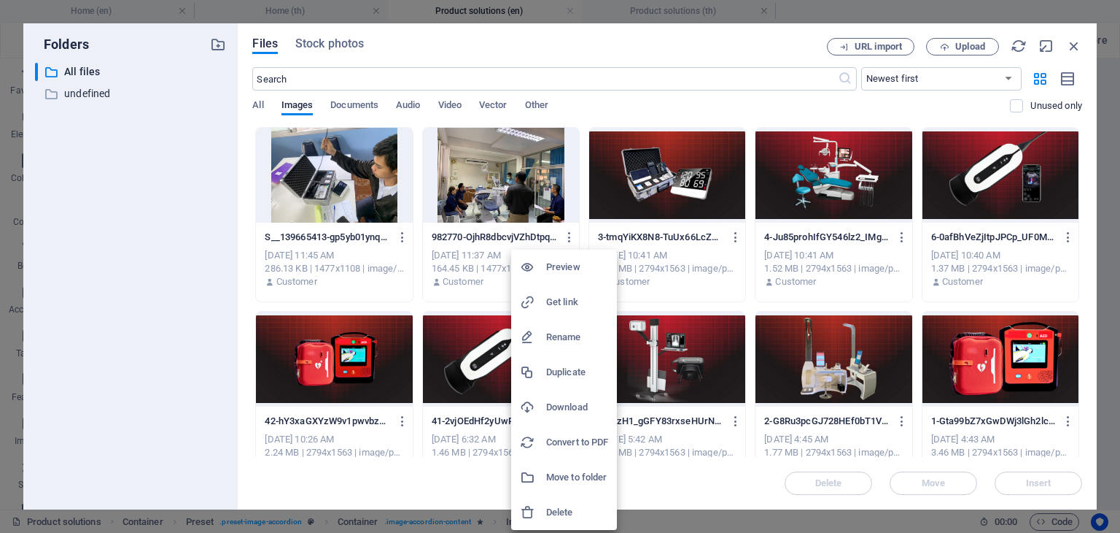
click at [558, 521] on li "Delete" at bounding box center [564, 512] width 106 height 35
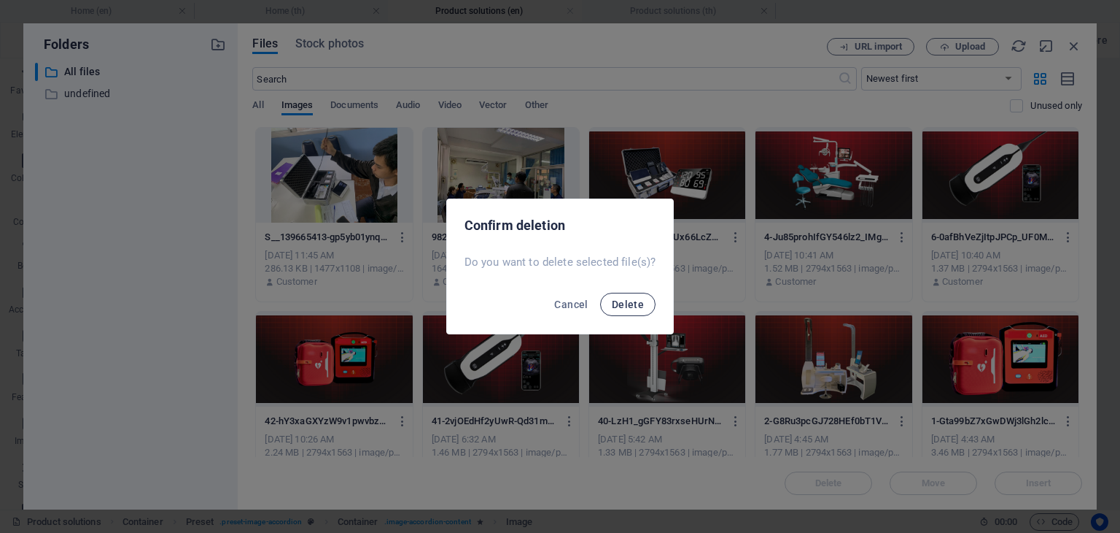
click at [624, 307] on span "Delete" at bounding box center [628, 304] width 32 height 12
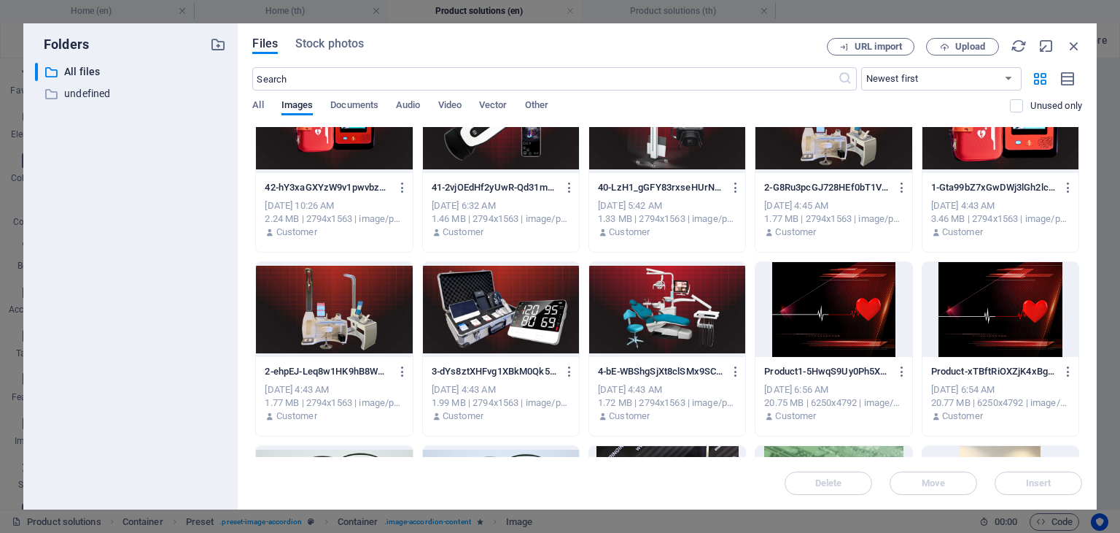
scroll to position [0, 0]
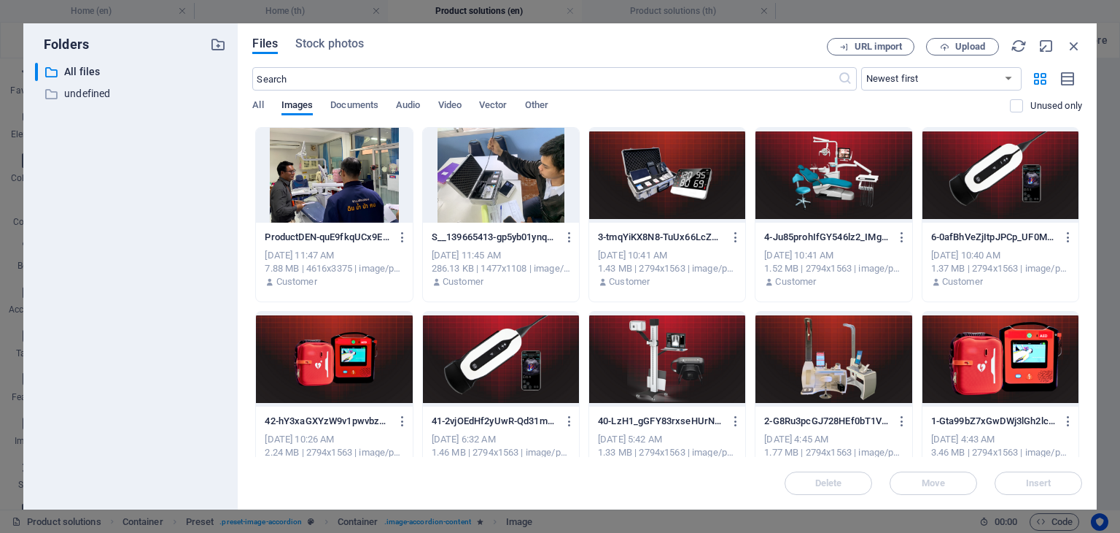
click at [365, 209] on div at bounding box center [334, 175] width 156 height 95
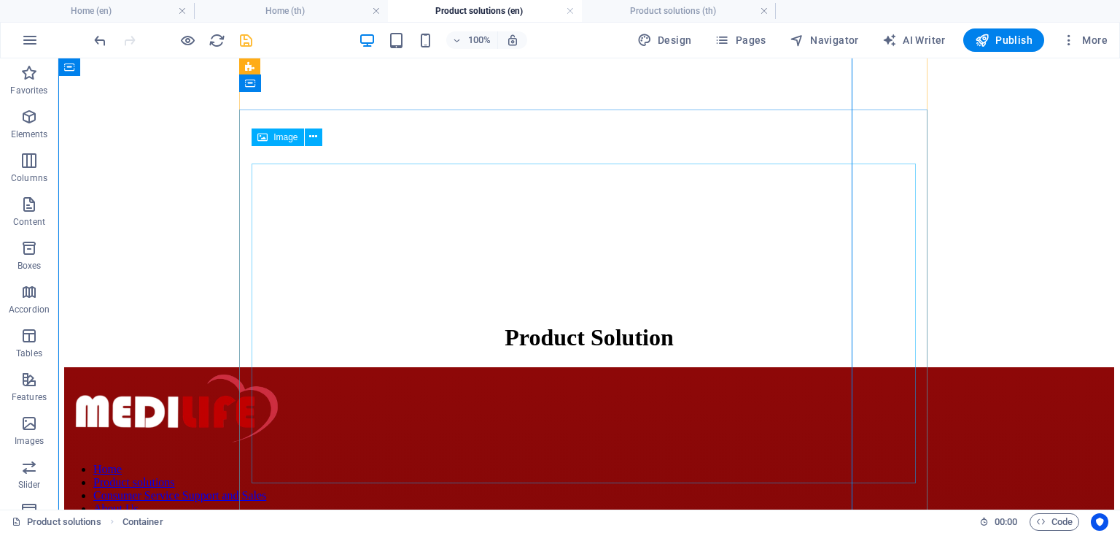
scroll to position [3654, 0]
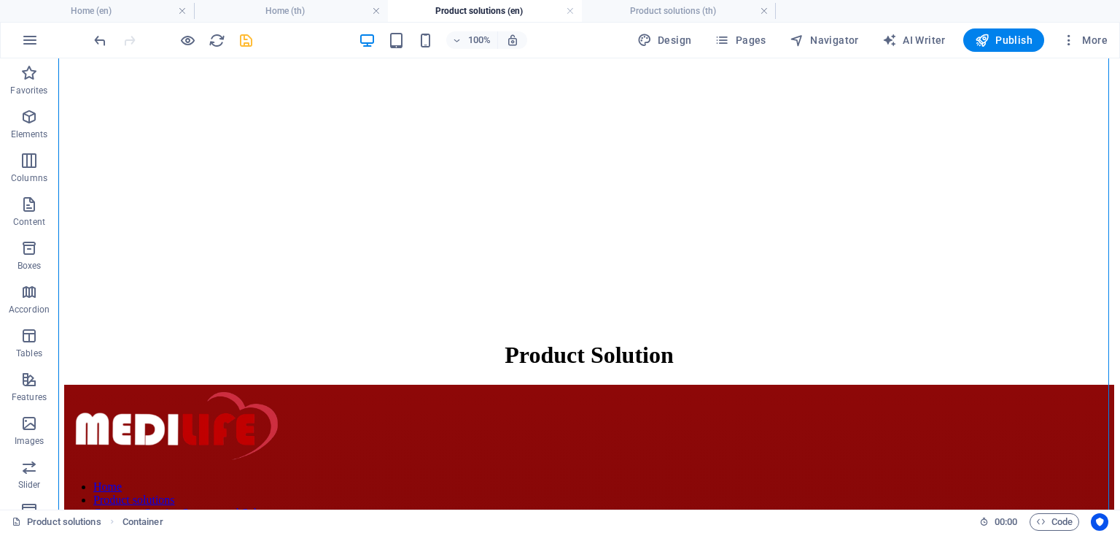
scroll to position [3744, 0]
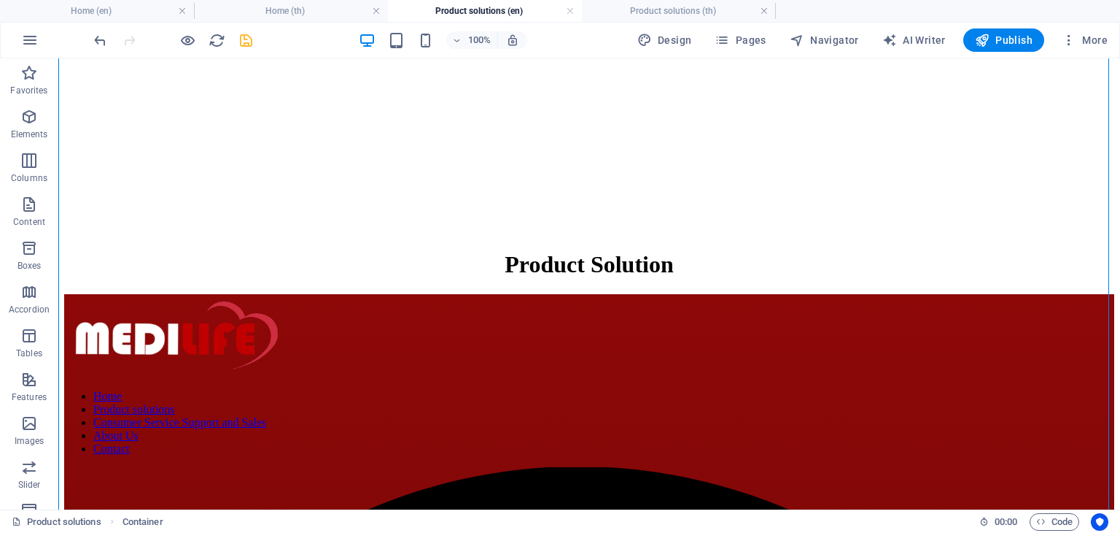
click at [246, 42] on icon "save" at bounding box center [246, 40] width 17 height 17
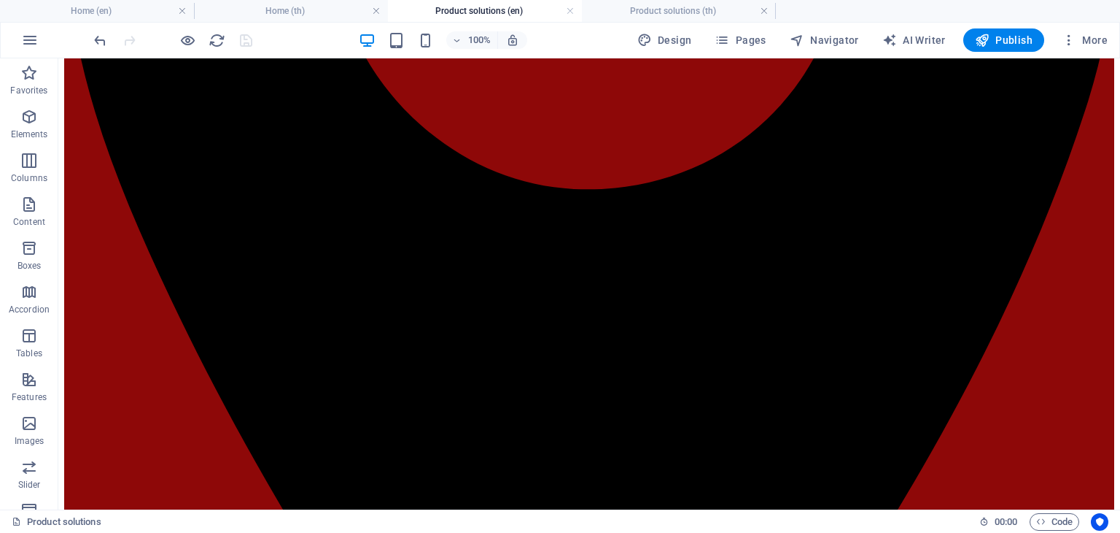
scroll to position [0, 0]
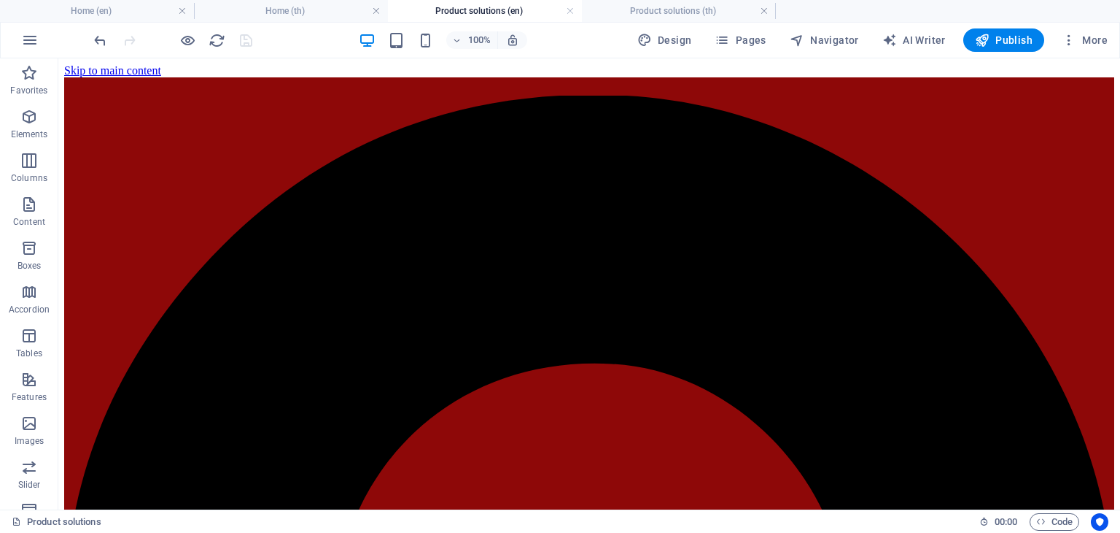
drag, startPoint x: 1120, startPoint y: 109, endPoint x: 1091, endPoint y: 93, distance: 32.7
click at [195, 42] on icon "button" at bounding box center [187, 40] width 17 height 17
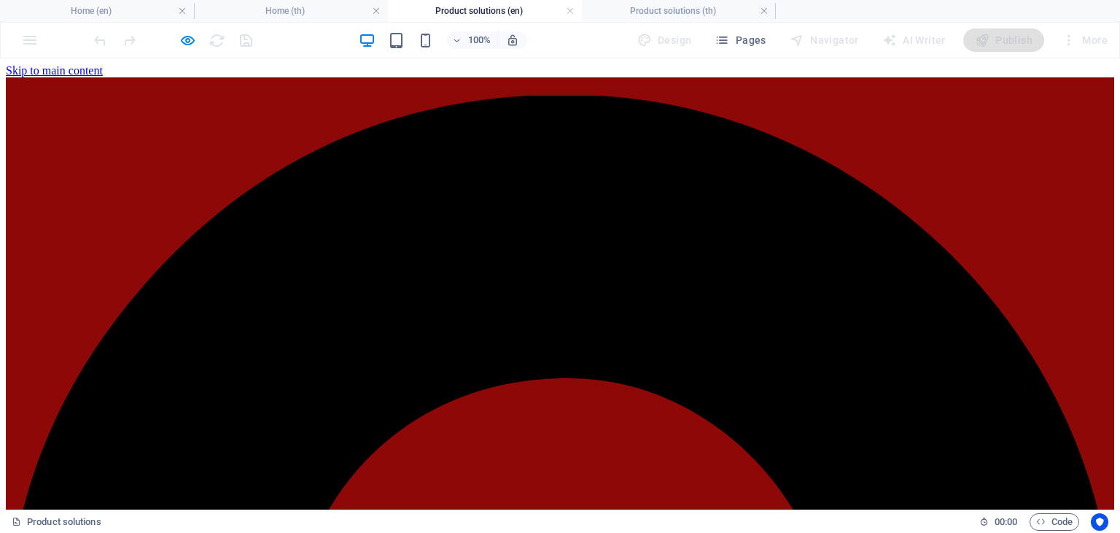
click at [195, 39] on icon "button" at bounding box center [187, 40] width 17 height 17
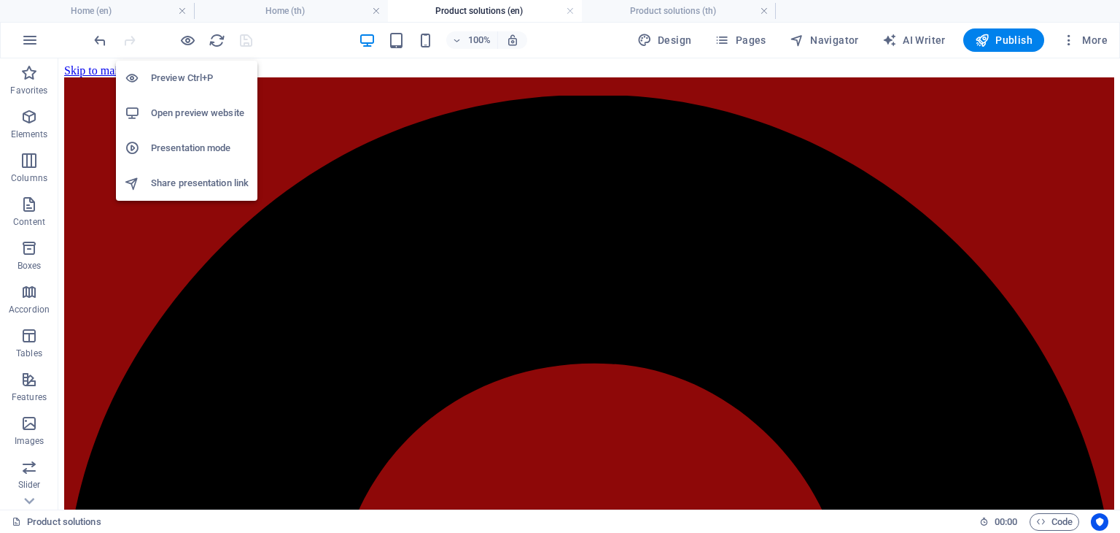
click at [222, 144] on h6 "Presentation mode" at bounding box center [200, 148] width 98 height 18
click at [181, 123] on li "Open preview website" at bounding box center [187, 113] width 142 height 35
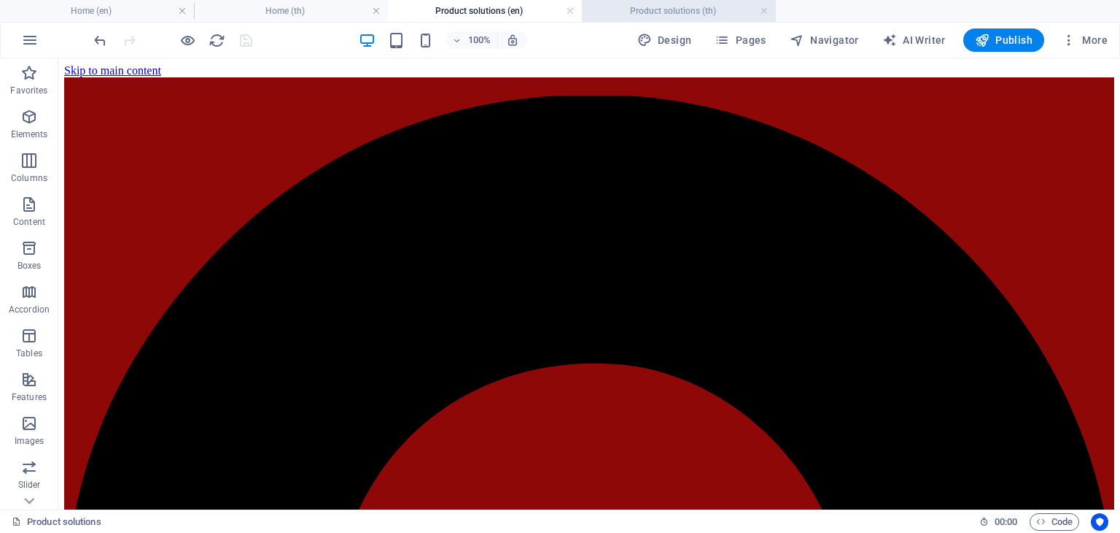
click at [621, 21] on li "Product solutions (th)" at bounding box center [679, 11] width 194 height 22
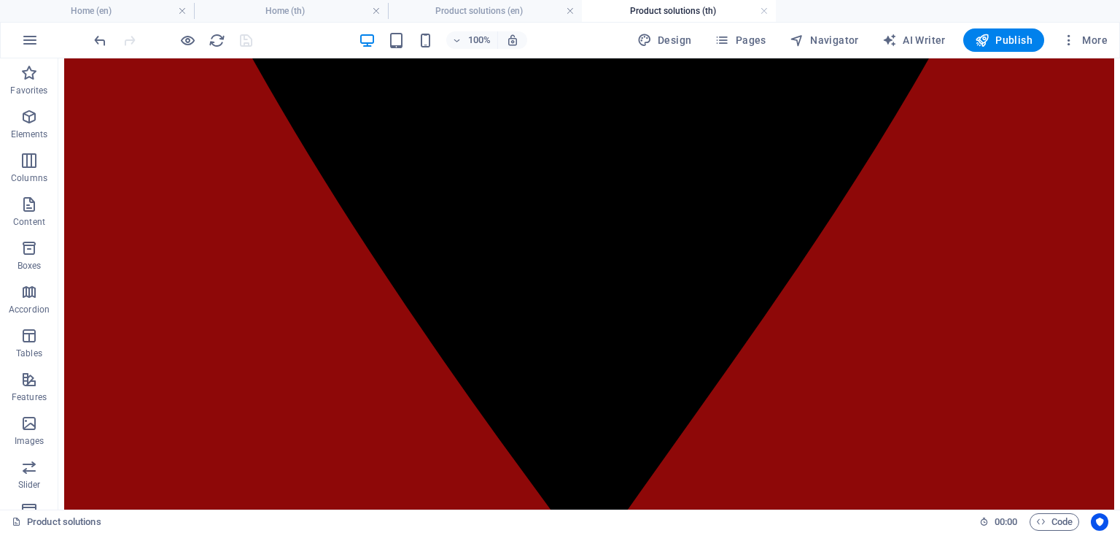
scroll to position [1097, 0]
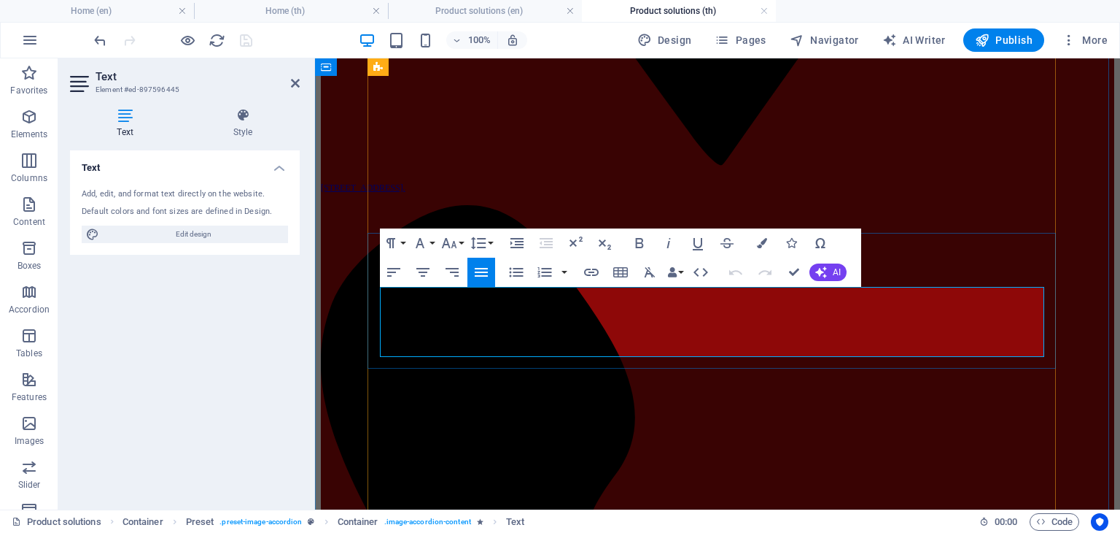
scroll to position [1115, 0]
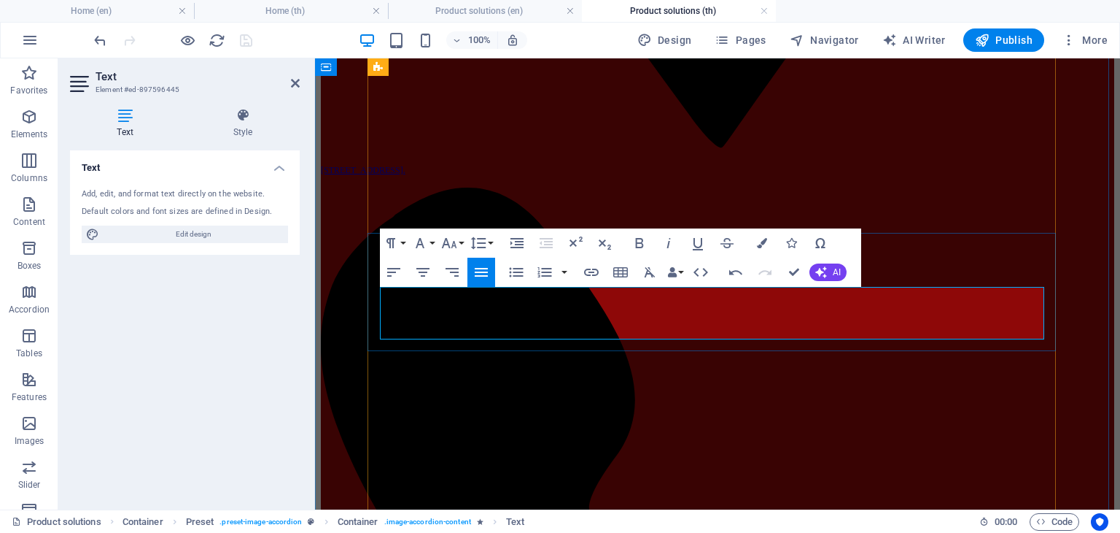
scroll to position [3563, 4]
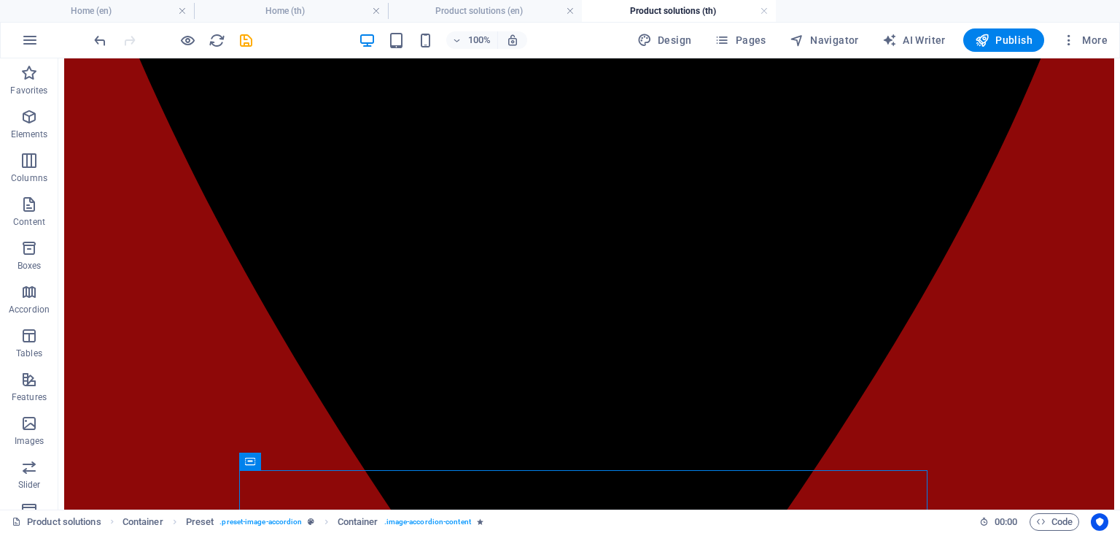
scroll to position [838, 0]
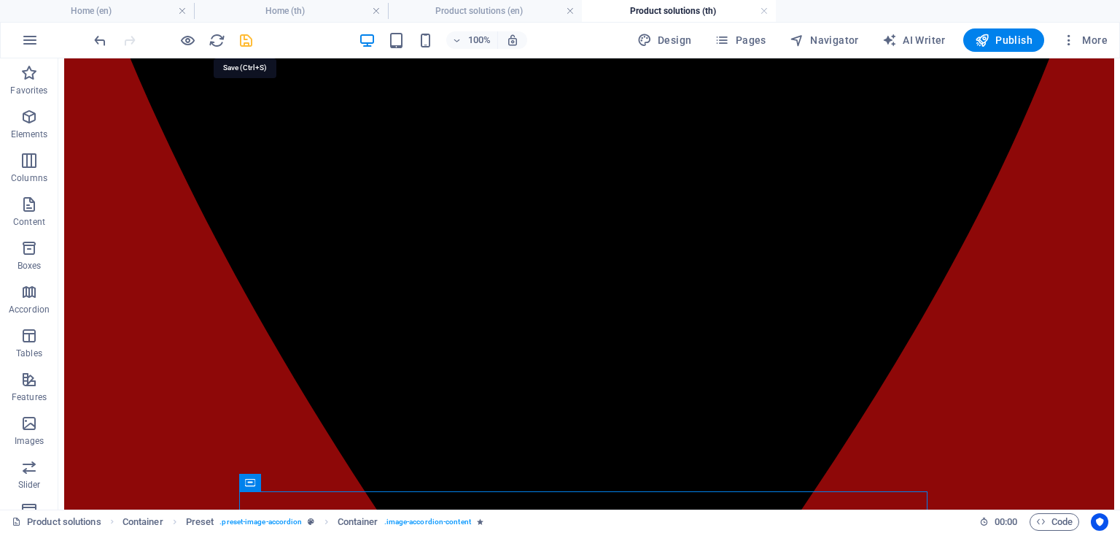
click at [239, 41] on icon "save" at bounding box center [246, 40] width 17 height 17
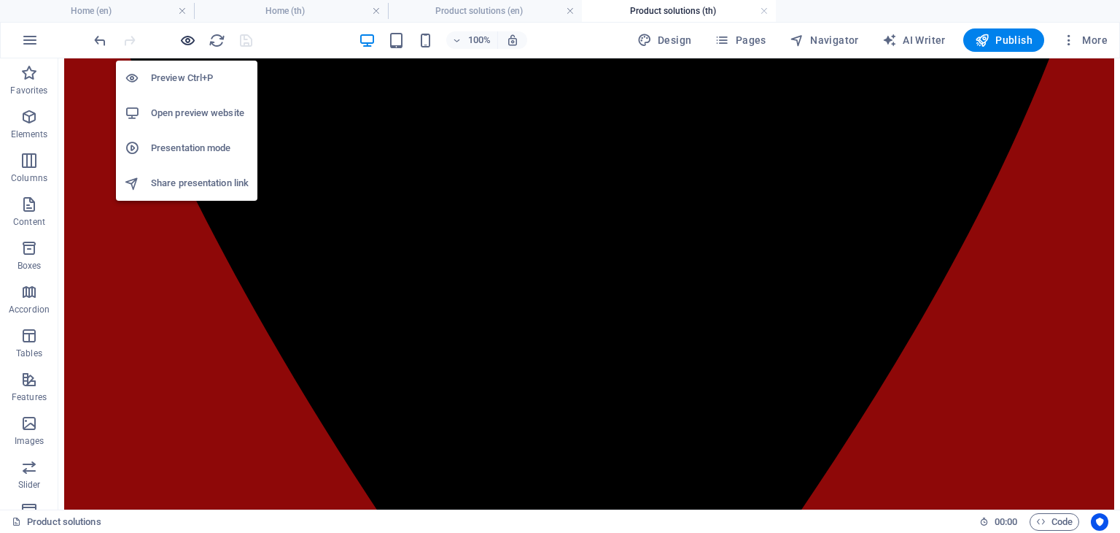
click at [187, 36] on icon "button" at bounding box center [187, 40] width 17 height 17
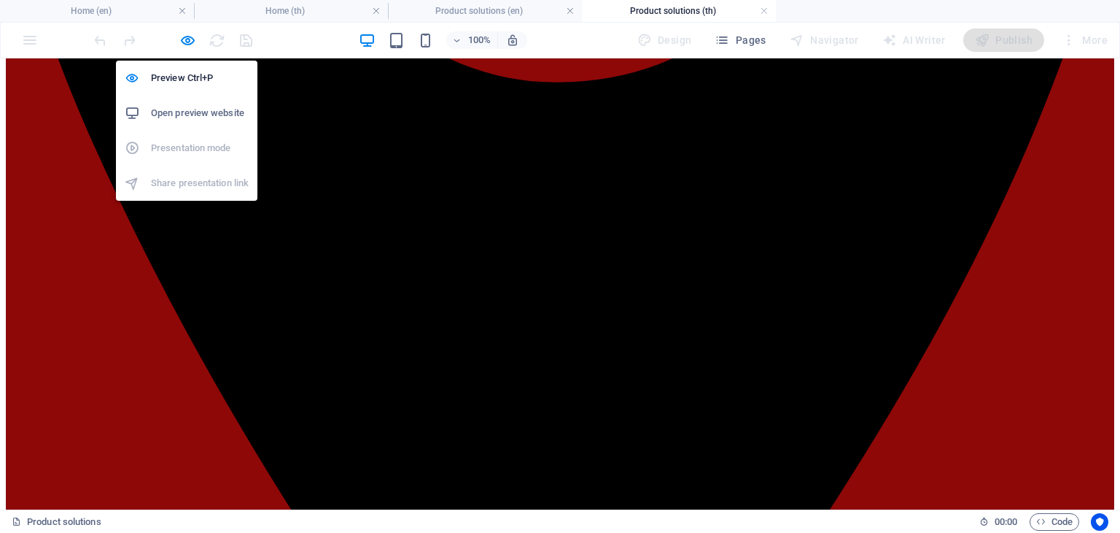
click at [201, 106] on h6 "Open preview website" at bounding box center [200, 113] width 98 height 18
